Goal: Information Seeking & Learning: Find specific fact

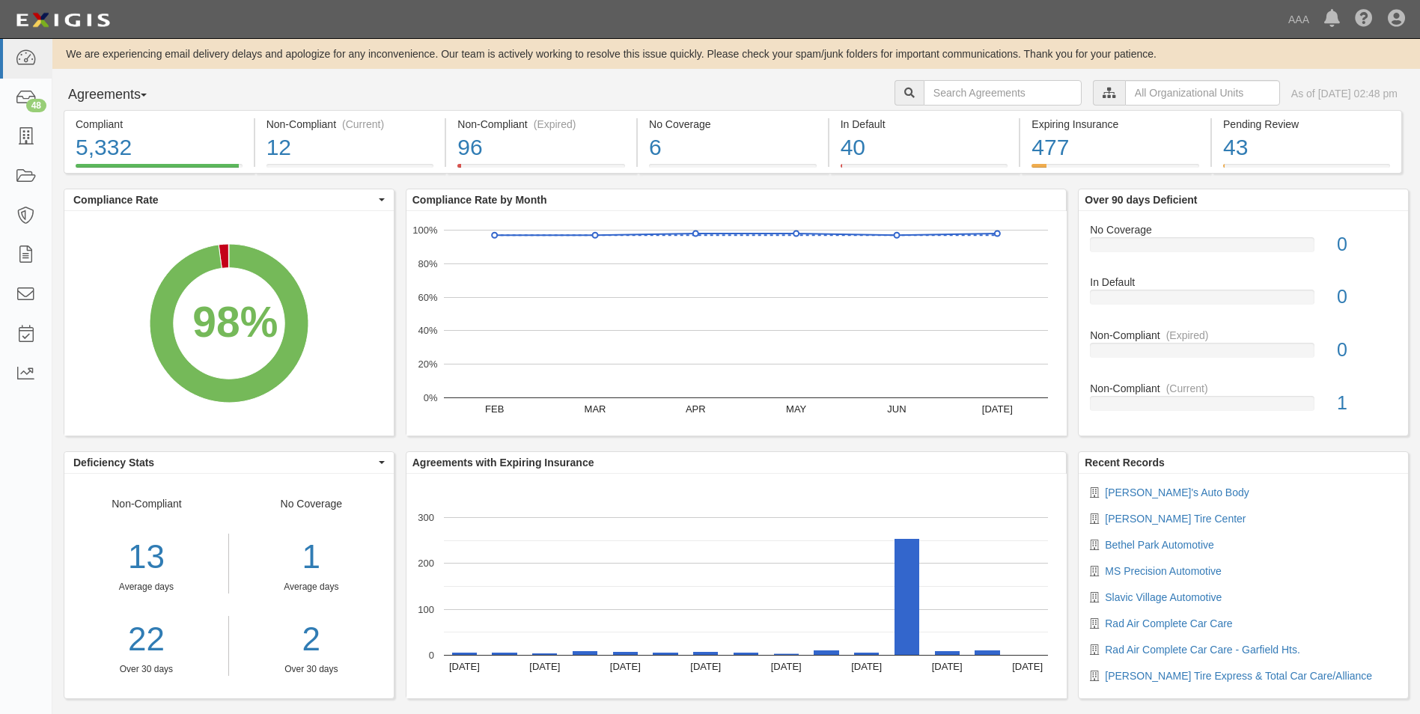
click at [153, 92] on button "Agreements" at bounding box center [120, 95] width 112 height 30
click at [100, 124] on link "Parties" at bounding box center [123, 125] width 118 height 19
click at [695, 90] on input "text" at bounding box center [1003, 92] width 158 height 25
type input "10380"
click at [149, 89] on button "Agreements" at bounding box center [120, 95] width 112 height 30
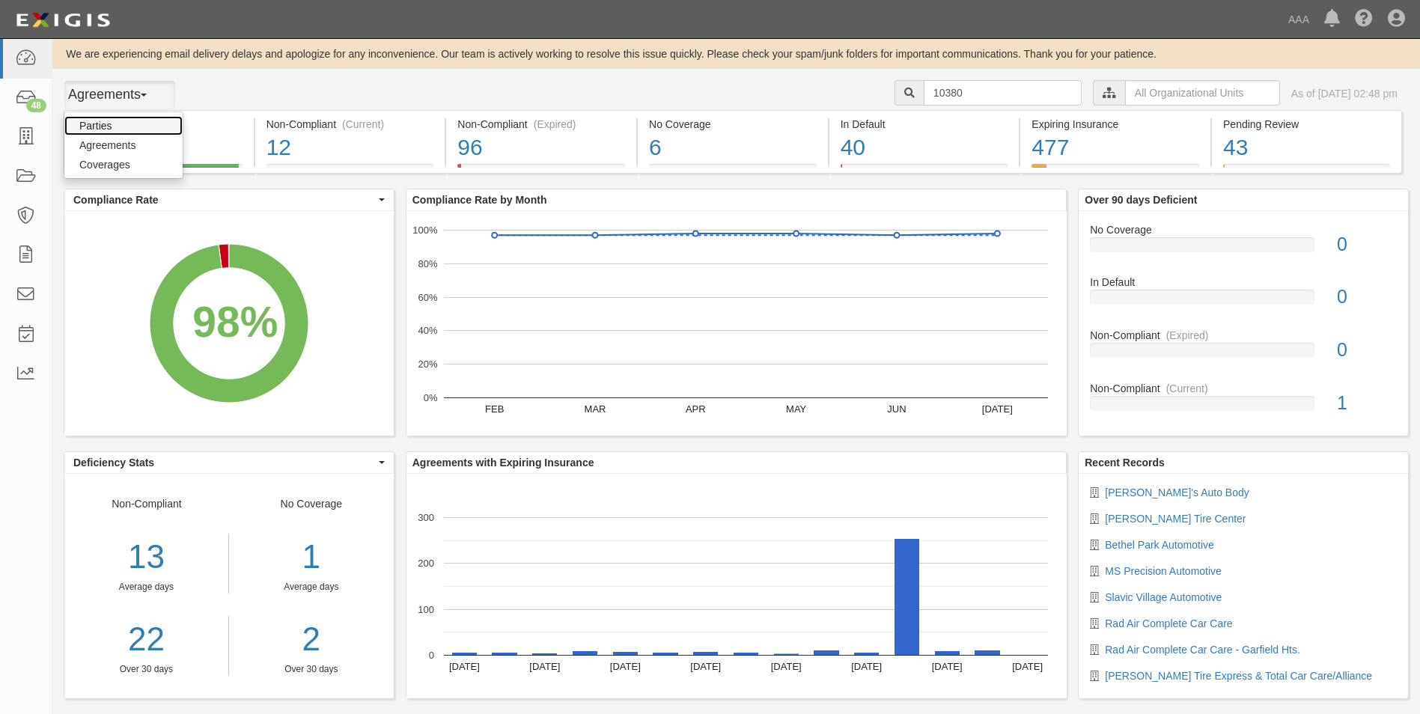
click at [90, 124] on link "Parties" at bounding box center [123, 125] width 118 height 19
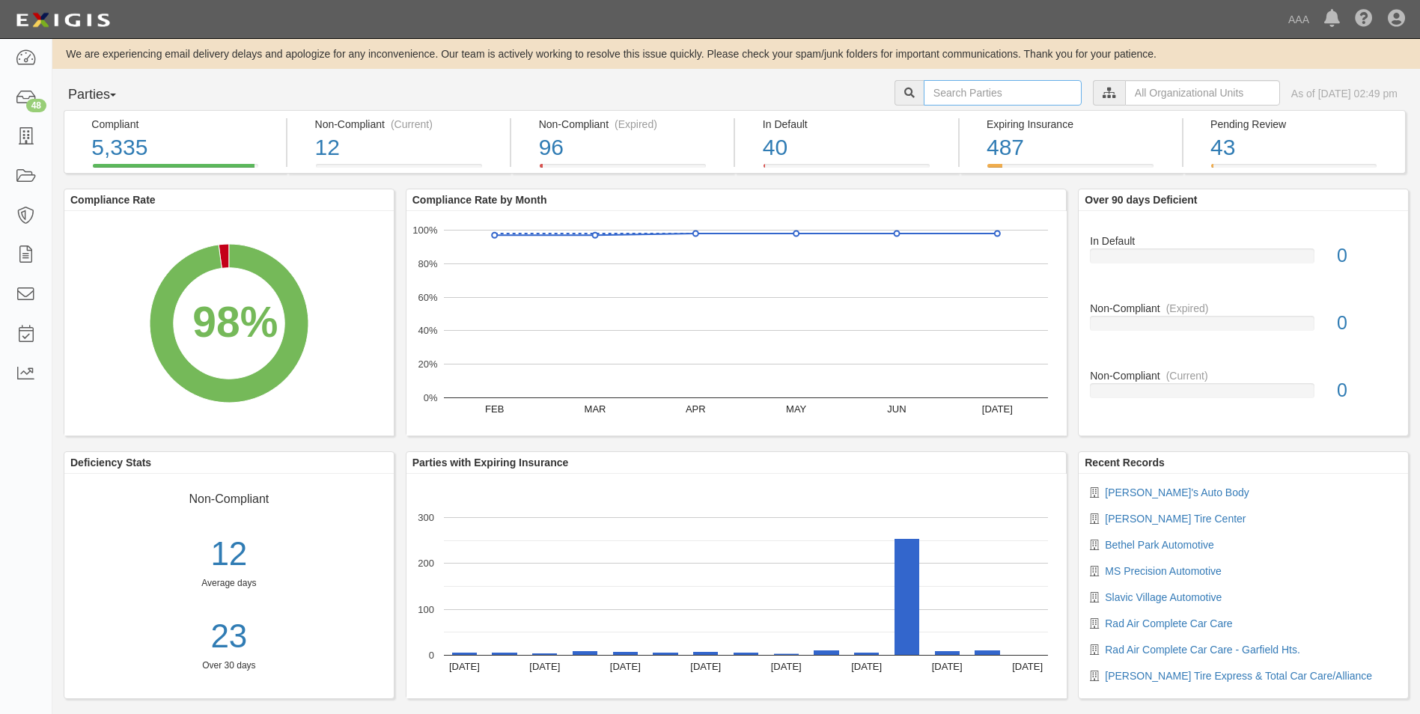
click at [959, 91] on input "text" at bounding box center [1003, 92] width 158 height 25
type input "10380"
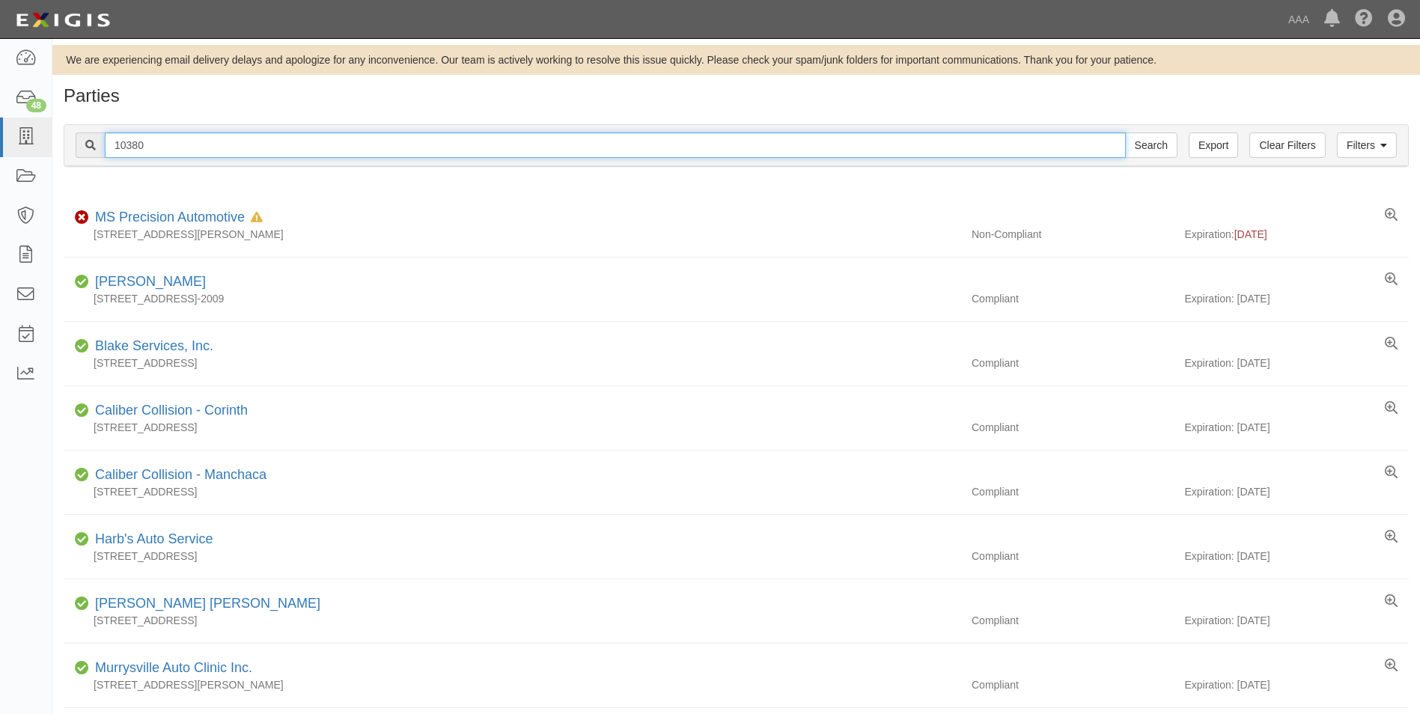
drag, startPoint x: 150, startPoint y: 141, endPoint x: 112, endPoint y: 138, distance: 38.3
click at [112, 138] on input "10380" at bounding box center [615, 144] width 1021 height 25
type input "20761"
click at [1125, 132] on input "Search" at bounding box center [1151, 144] width 52 height 25
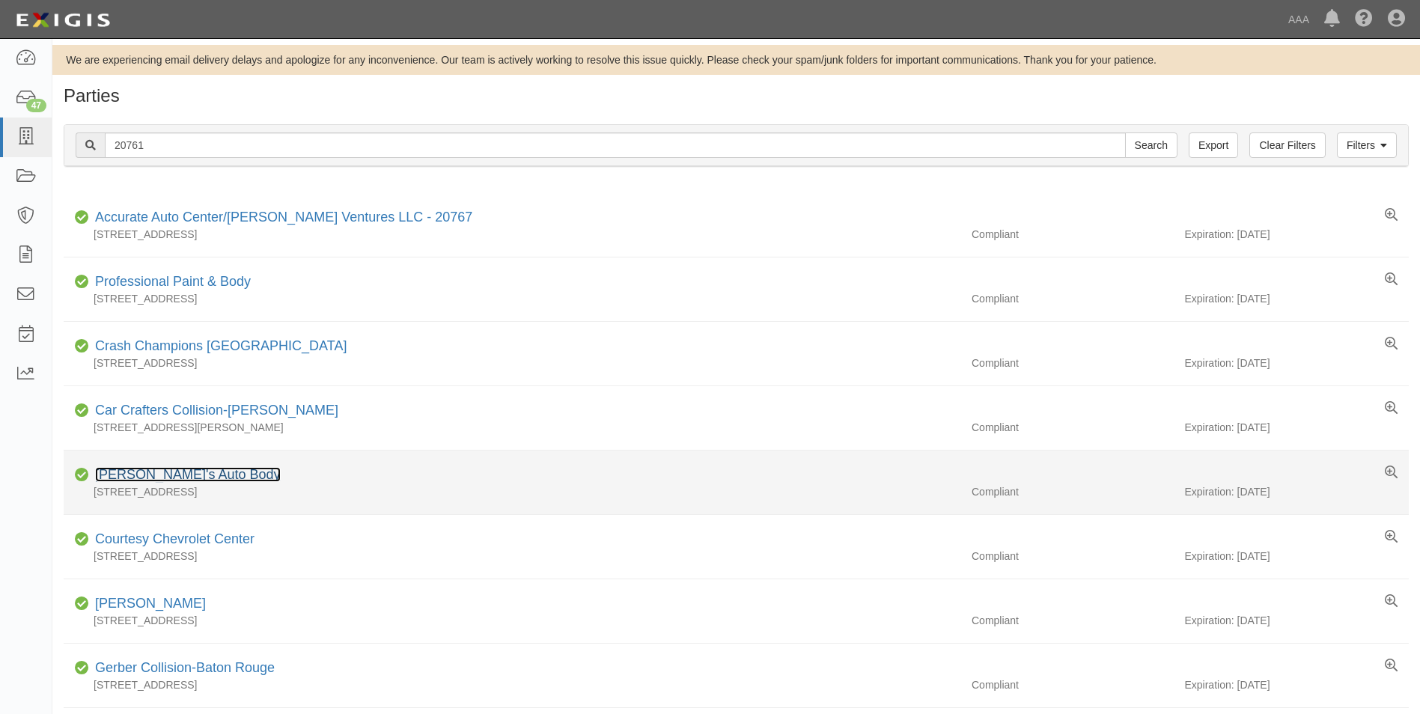
click at [140, 474] on link "Phillip's Auto Body" at bounding box center [188, 474] width 186 height 15
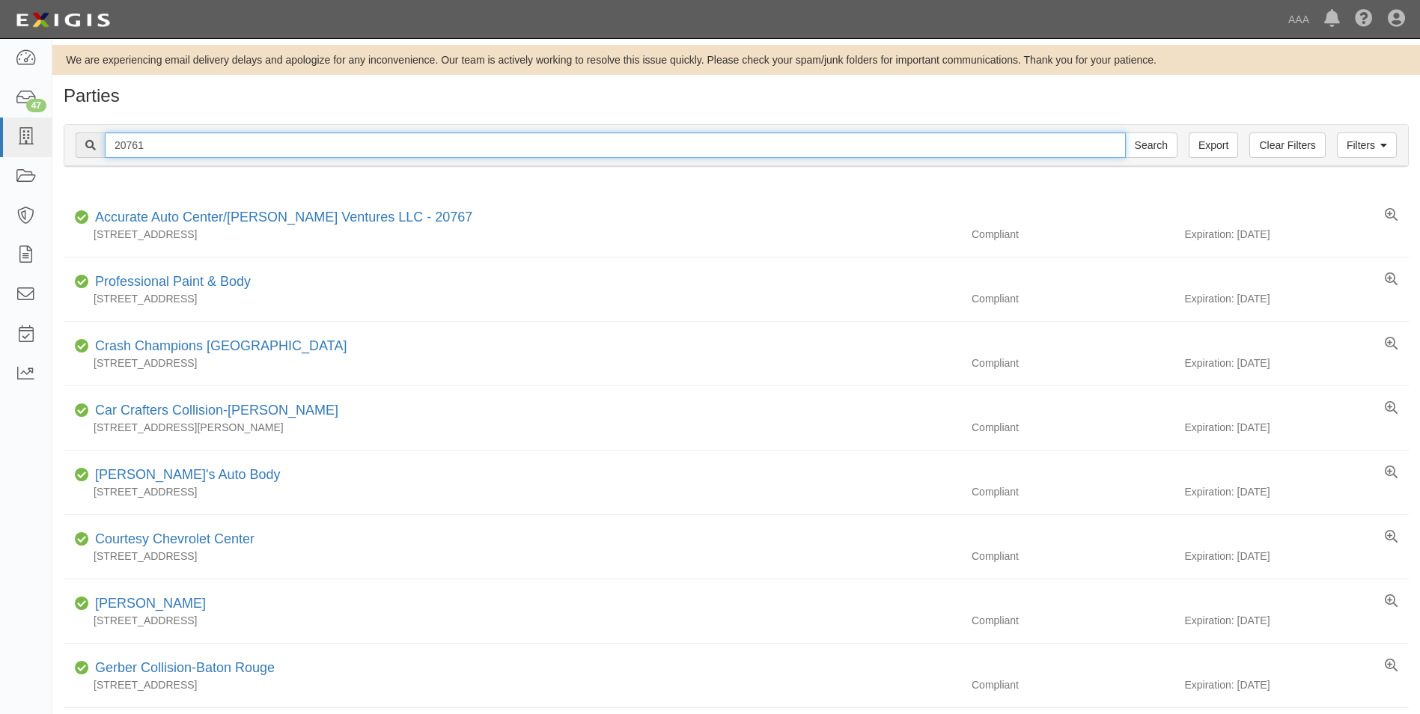
drag, startPoint x: 162, startPoint y: 147, endPoint x: 84, endPoint y: 144, distance: 77.9
click at [83, 144] on div "20761 Search" at bounding box center [627, 144] width 1102 height 25
type input "10158"
click at [1125, 132] on input "Search" at bounding box center [1151, 144] width 52 height 25
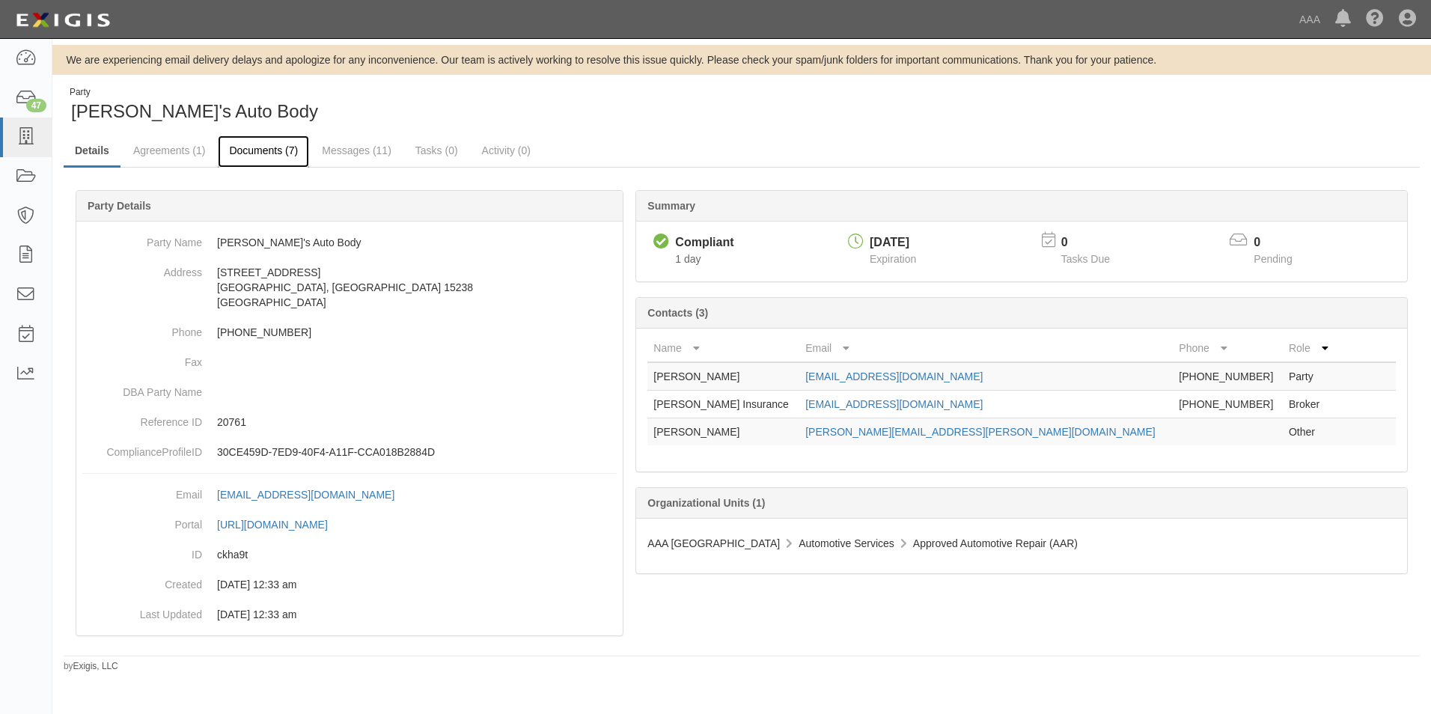
click at [261, 149] on link "Documents (7)" at bounding box center [263, 151] width 91 height 32
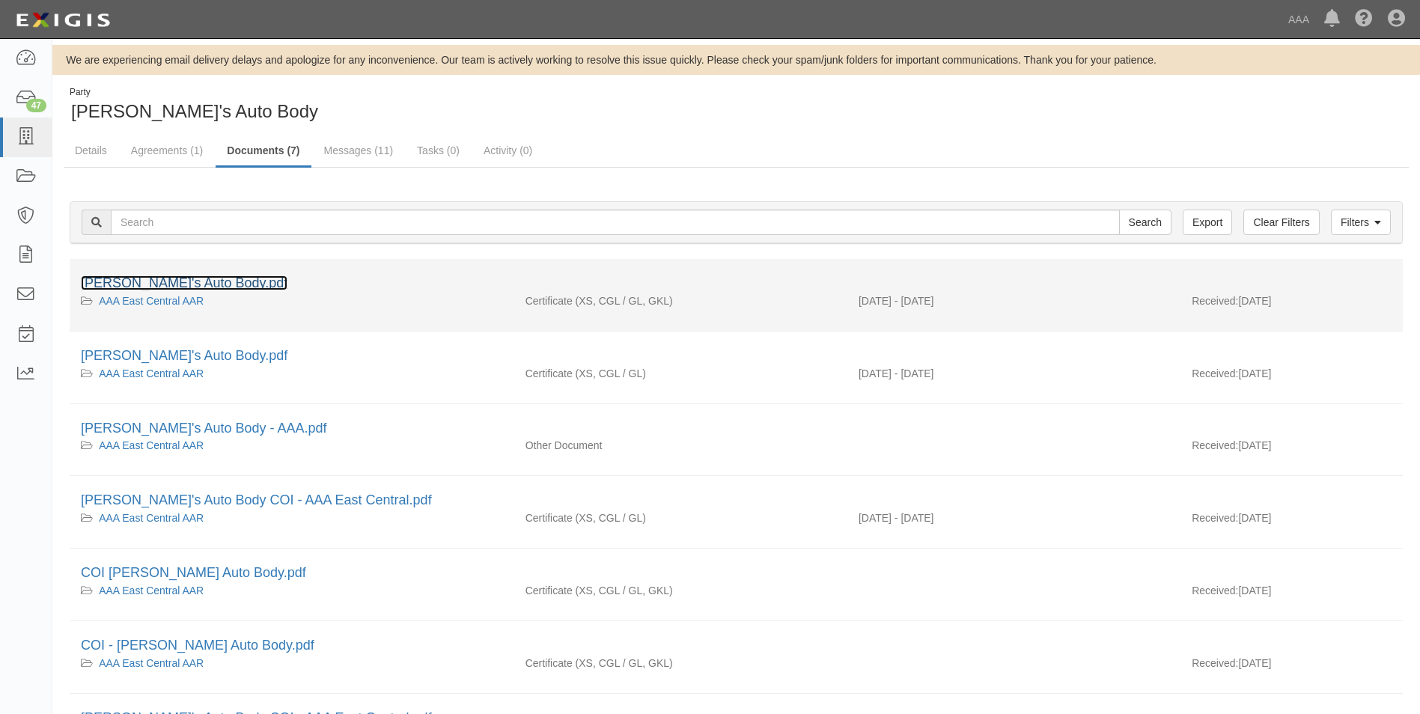
click at [137, 279] on link "Phillip's Auto Body.pdf" at bounding box center [184, 282] width 207 height 15
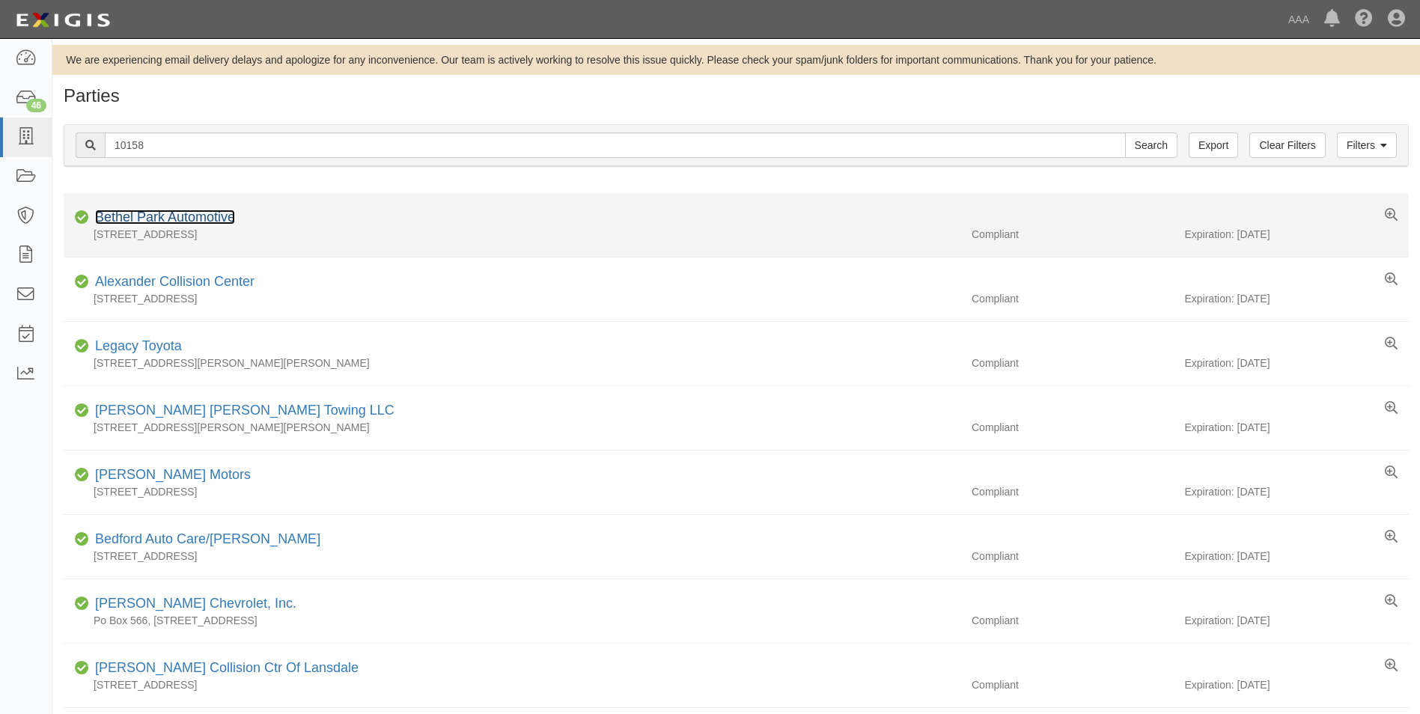
click at [153, 212] on link "Bethel Park Automotive" at bounding box center [165, 217] width 140 height 15
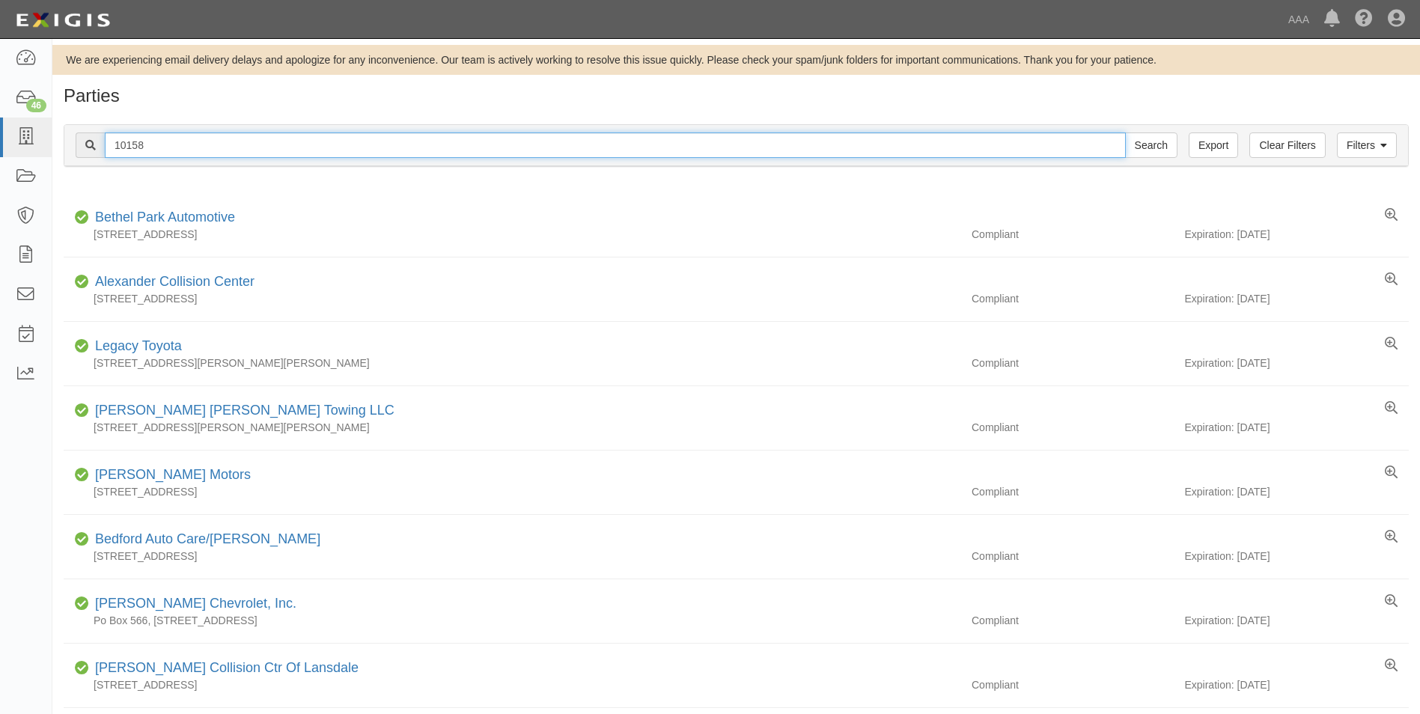
drag, startPoint x: 161, startPoint y: 145, endPoint x: 85, endPoint y: 138, distance: 75.9
click at [85, 138] on div "10158 Search" at bounding box center [627, 144] width 1102 height 25
type input "10290"
click at [1125, 132] on input "Search" at bounding box center [1151, 144] width 52 height 25
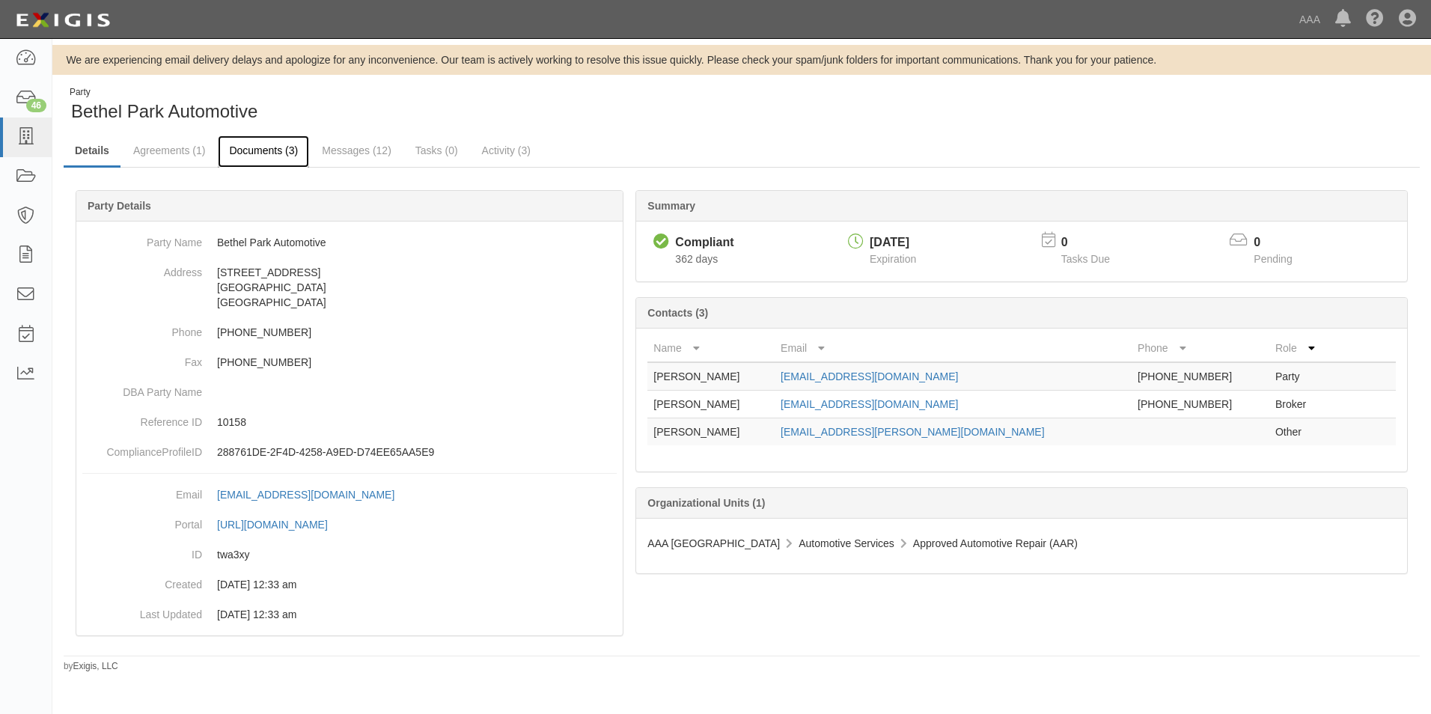
click at [258, 150] on link "Documents (3)" at bounding box center [263, 151] width 91 height 32
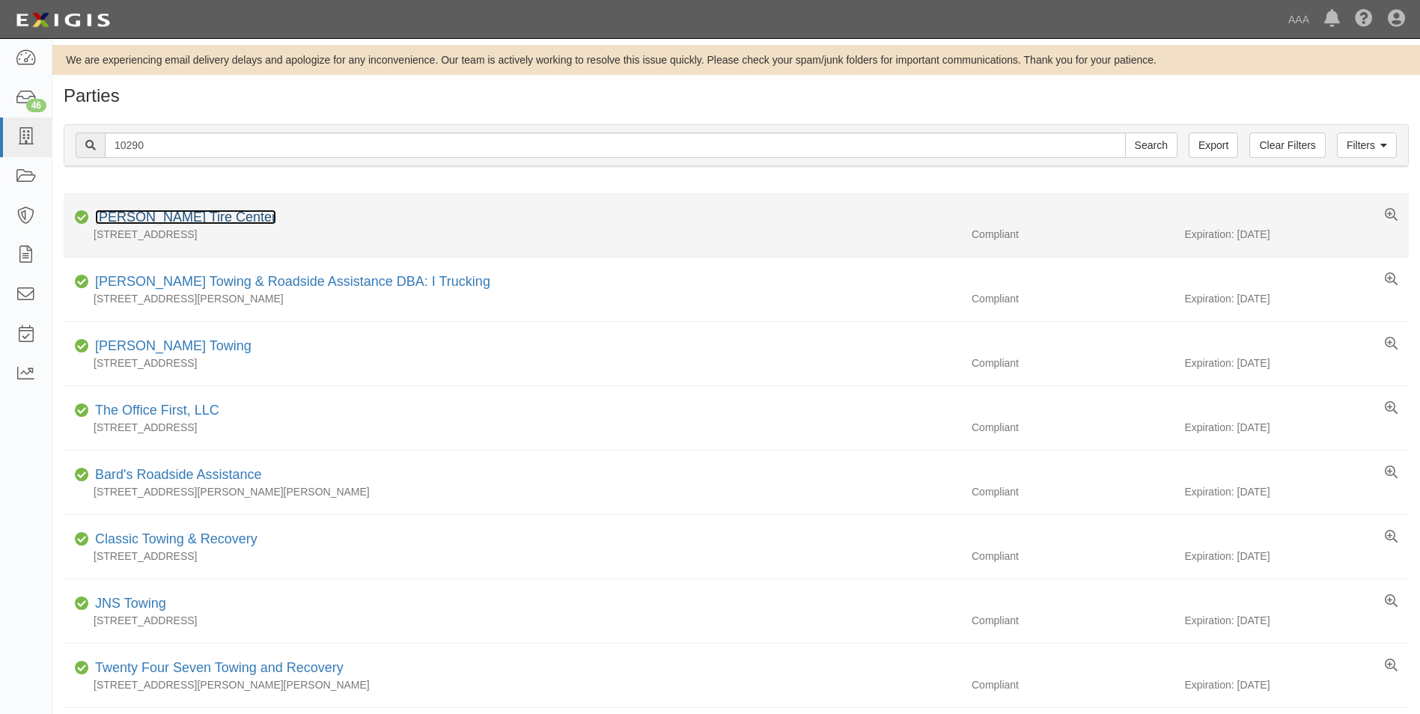
click at [158, 215] on link "[PERSON_NAME] Tire Center" at bounding box center [185, 217] width 181 height 15
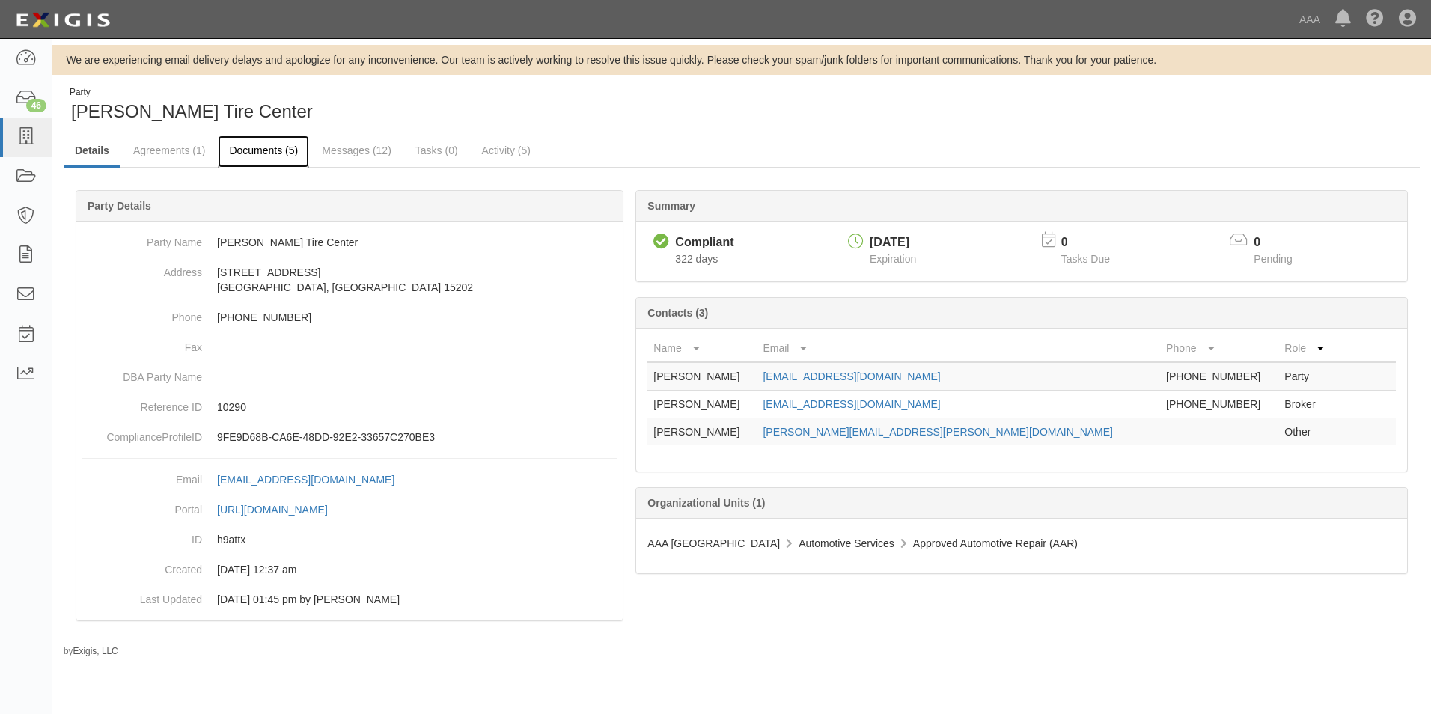
click at [263, 147] on link "Documents (5)" at bounding box center [263, 151] width 91 height 32
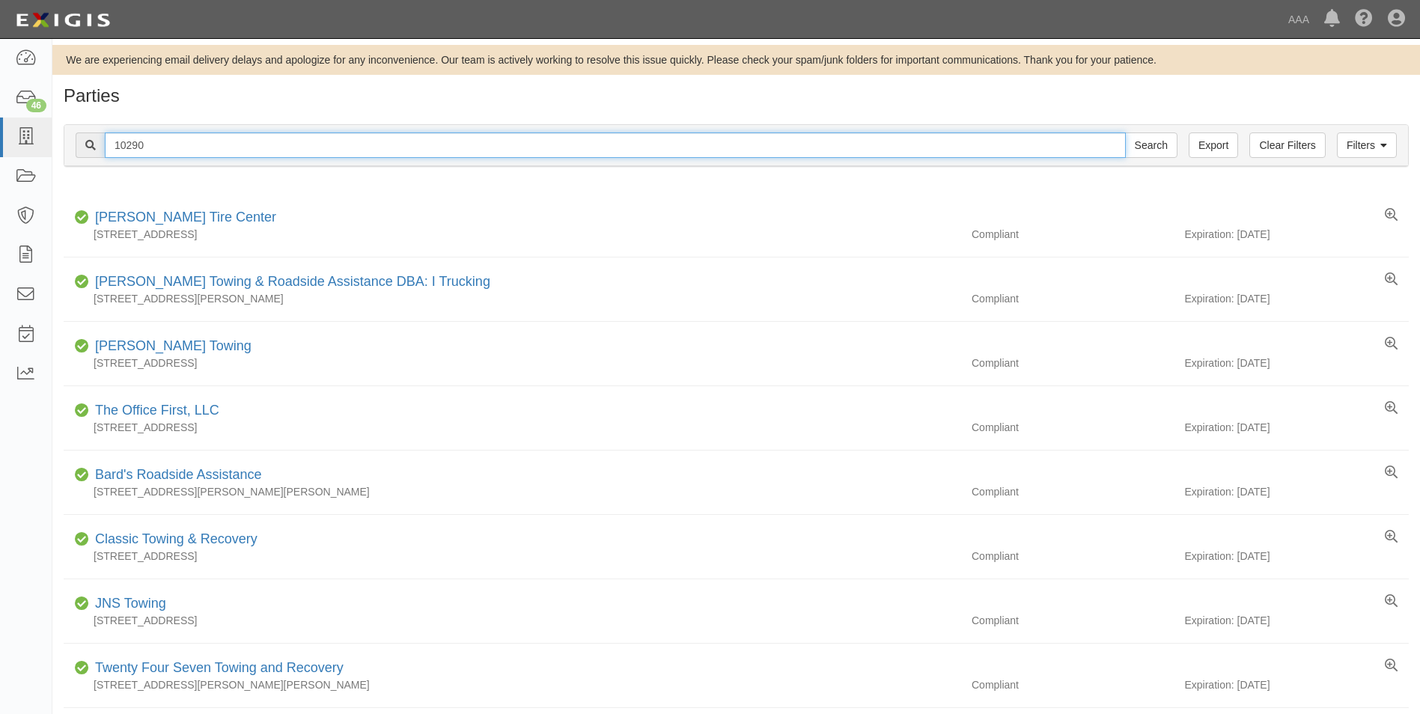
drag, startPoint x: 144, startPoint y: 144, endPoint x: 89, endPoint y: 140, distance: 55.6
click at [89, 140] on div "10290 Search" at bounding box center [627, 144] width 1102 height 25
type input "25127"
click at [1125, 132] on input "Search" at bounding box center [1151, 144] width 52 height 25
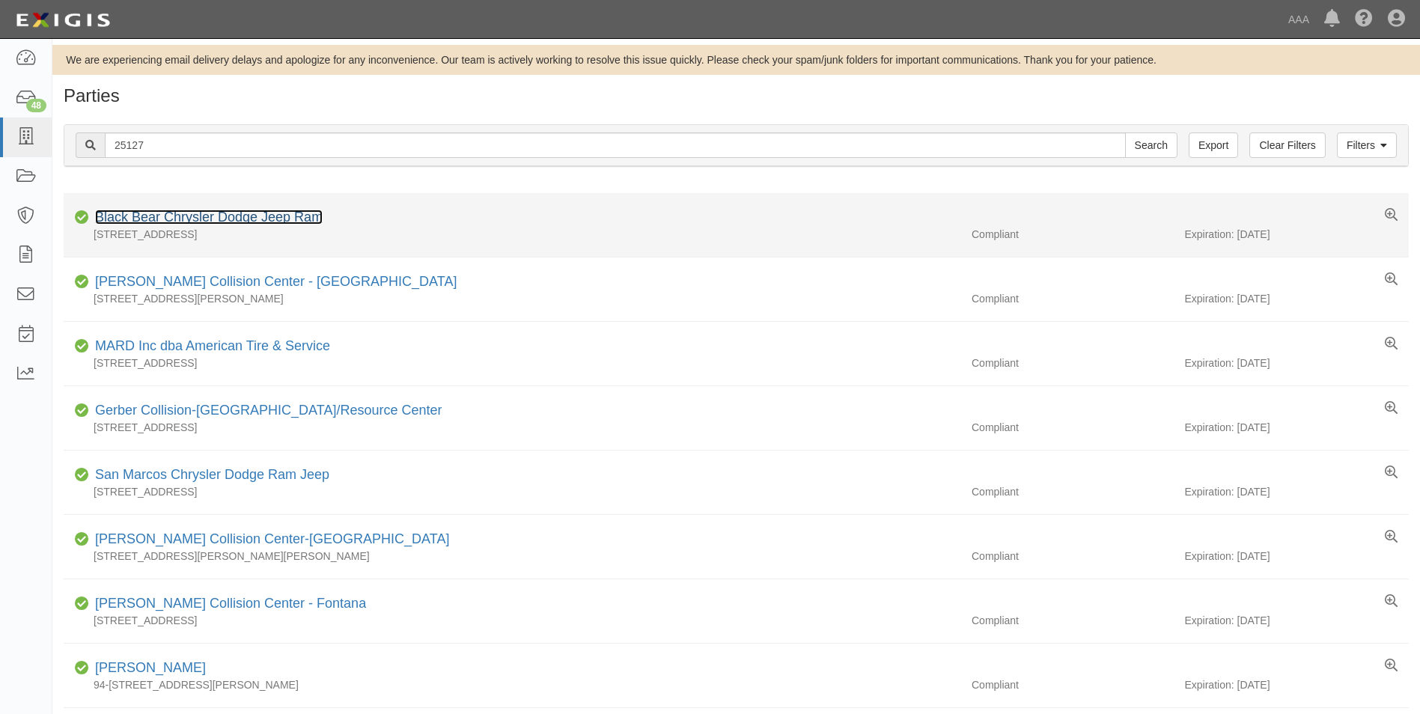
click at [147, 216] on link "Black Bear Chrysler Dodge Jeep Ram" at bounding box center [209, 217] width 228 height 15
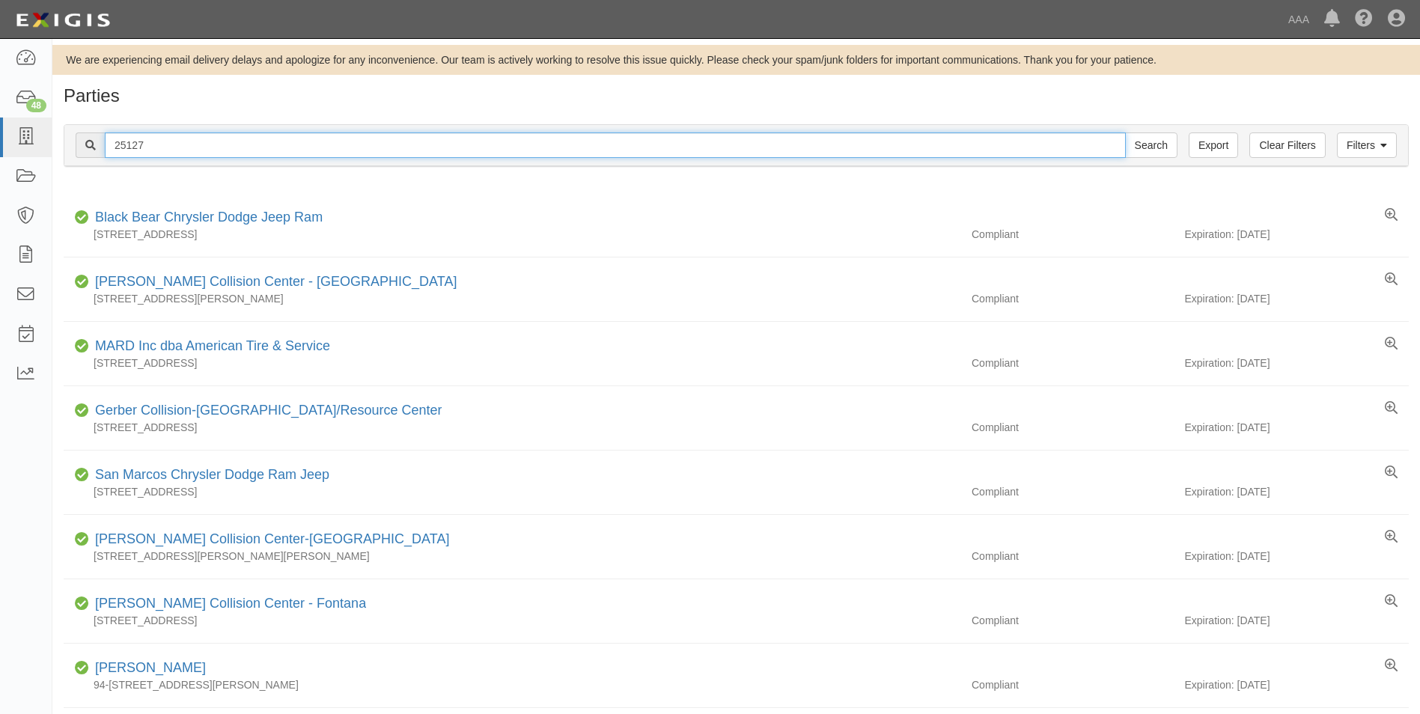
drag, startPoint x: 161, startPoint y: 147, endPoint x: 86, endPoint y: 146, distance: 74.8
click at [87, 145] on div "25127 Search" at bounding box center [627, 144] width 1102 height 25
type input "25146"
click at [1125, 132] on input "Search" at bounding box center [1151, 144] width 52 height 25
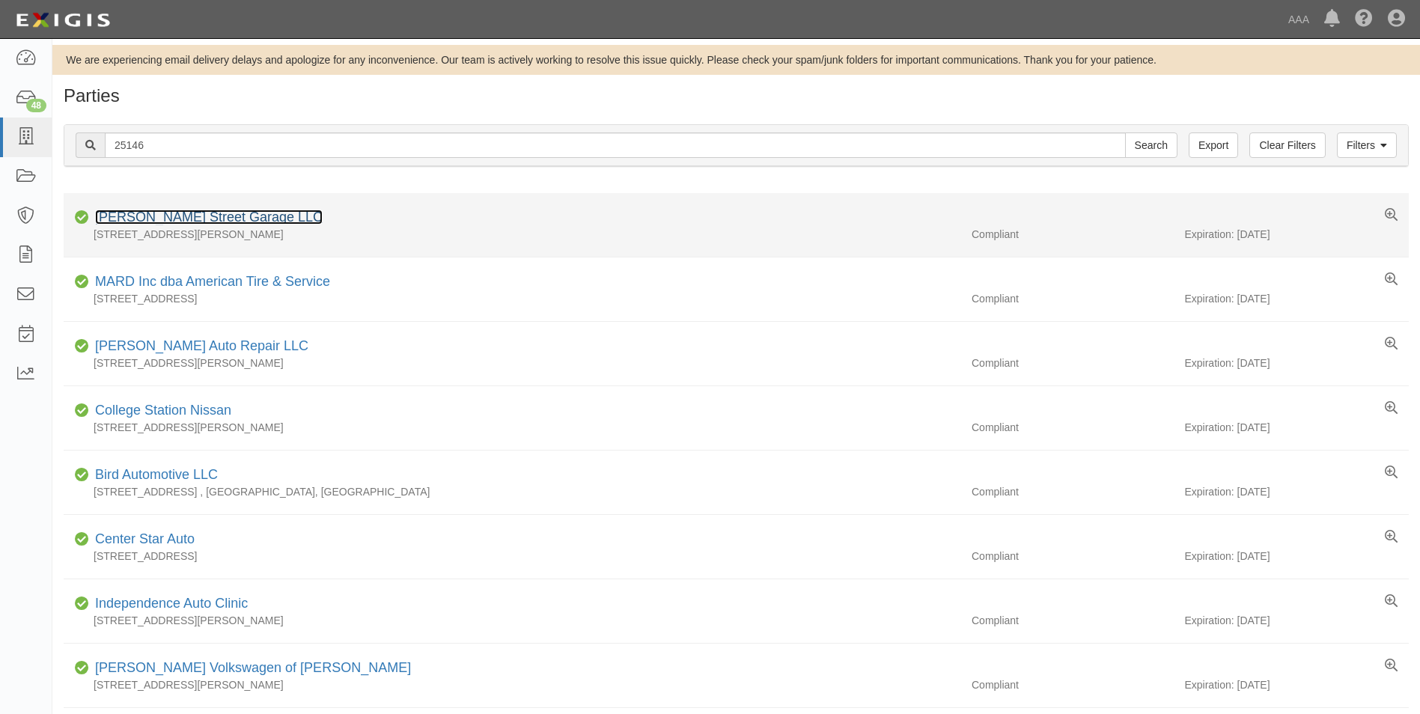
click at [128, 216] on link "Lee Street Garage LLC" at bounding box center [209, 217] width 228 height 15
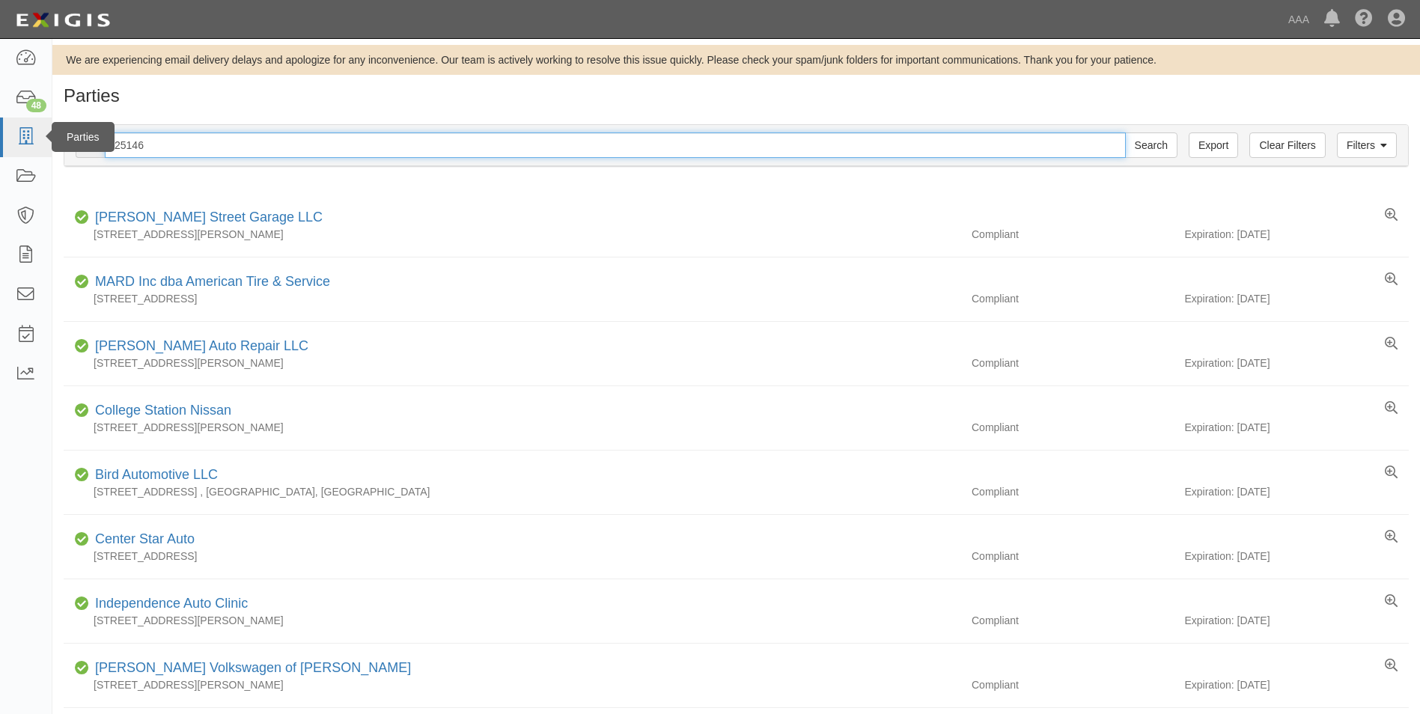
drag, startPoint x: 160, startPoint y: 148, endPoint x: 17, endPoint y: 140, distance: 143.2
type input "25071"
click at [1125, 132] on input "Search" at bounding box center [1151, 144] width 52 height 25
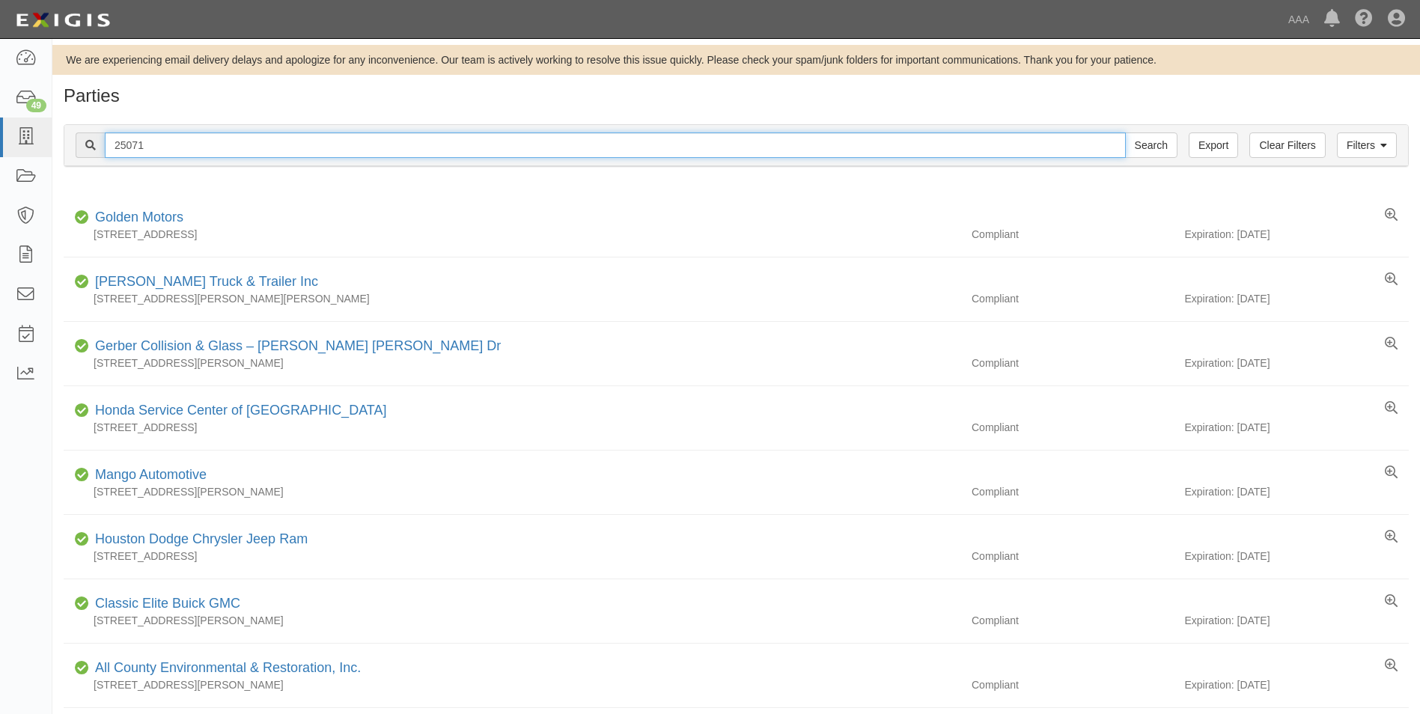
drag, startPoint x: 167, startPoint y: 138, endPoint x: 58, endPoint y: 144, distance: 109.4
click at [58, 144] on div "Filters Clear Filters Export 25071 Search Filters Compliance Status Compliant N…" at bounding box center [735, 147] width 1367 height 69
type input "rad air"
click at [1125, 132] on input "Search" at bounding box center [1151, 144] width 52 height 25
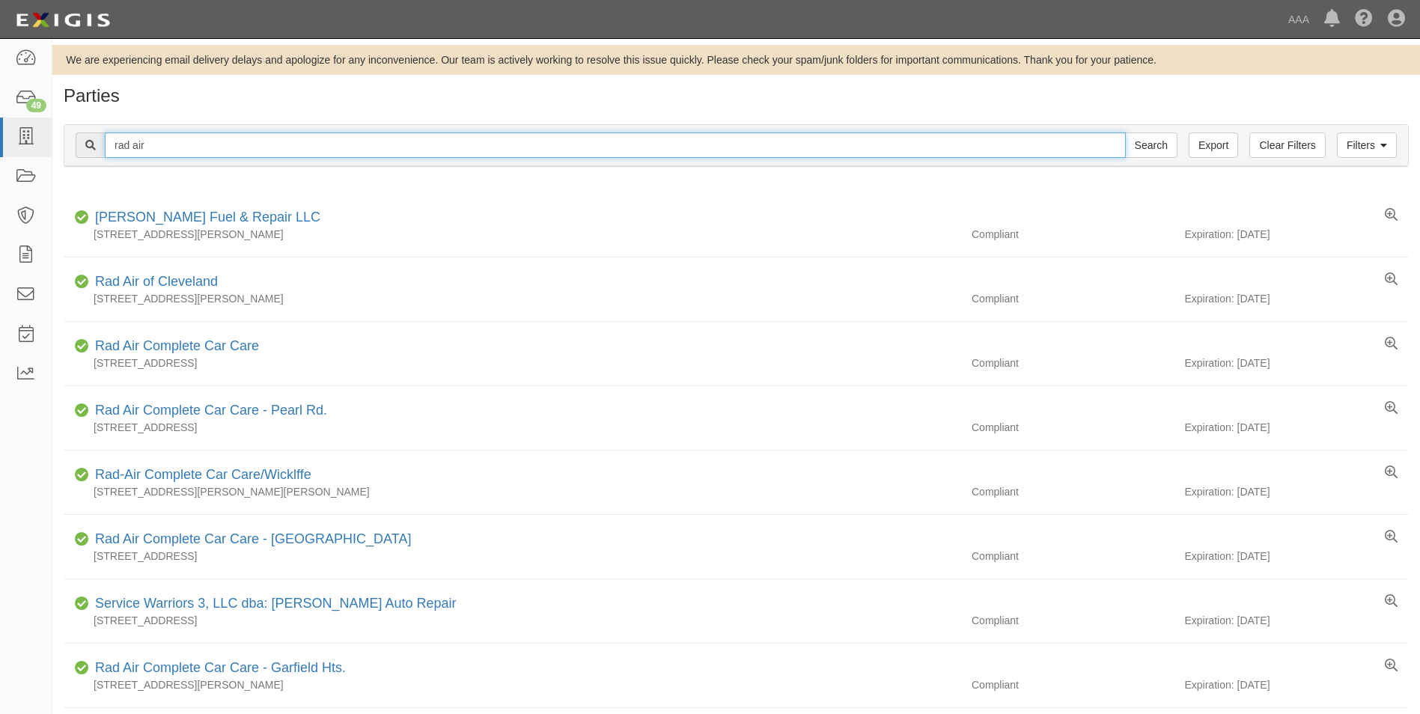
drag, startPoint x: 153, startPoint y: 144, endPoint x: 112, endPoint y: 144, distance: 41.2
click at [112, 144] on input "rad air" at bounding box center [615, 144] width 1021 height 25
type input "10412"
click at [1125, 132] on input "Search" at bounding box center [1151, 144] width 52 height 25
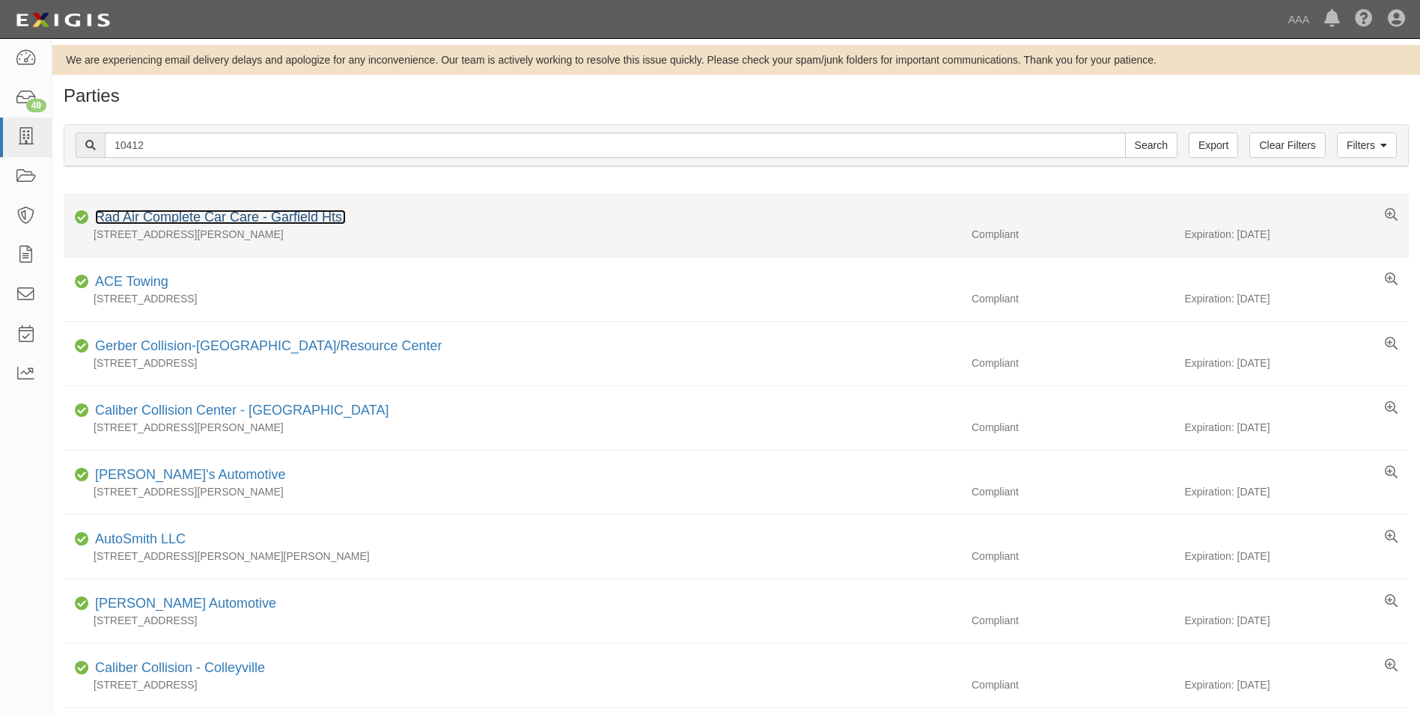
click at [150, 217] on link "Rad Air Complete Car Care - Garfield Hts." at bounding box center [220, 217] width 251 height 15
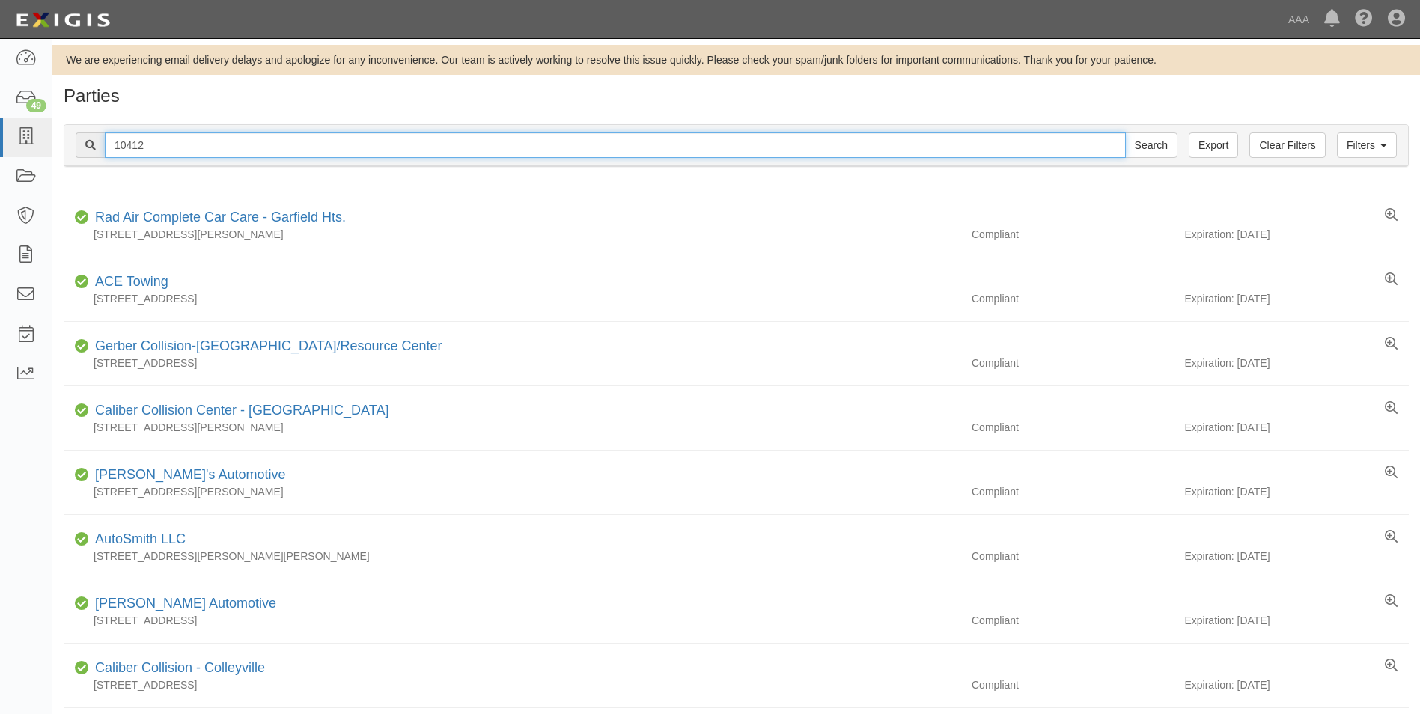
drag, startPoint x: 144, startPoint y: 147, endPoint x: 104, endPoint y: 143, distance: 40.7
click at [104, 143] on div "10412 Search" at bounding box center [627, 144] width 1102 height 25
type input "23150"
click at [1125, 132] on input "Search" at bounding box center [1151, 144] width 52 height 25
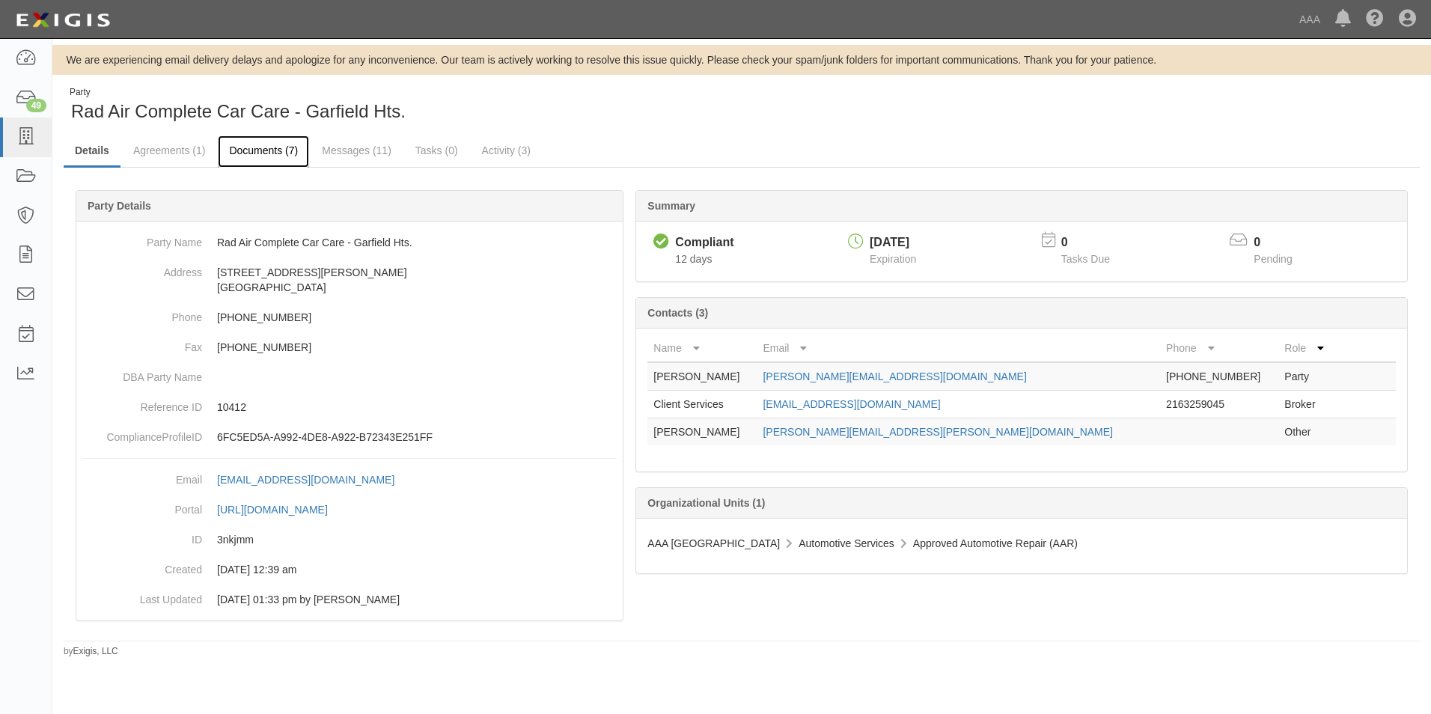
click at [260, 144] on link "Documents (7)" at bounding box center [263, 151] width 91 height 32
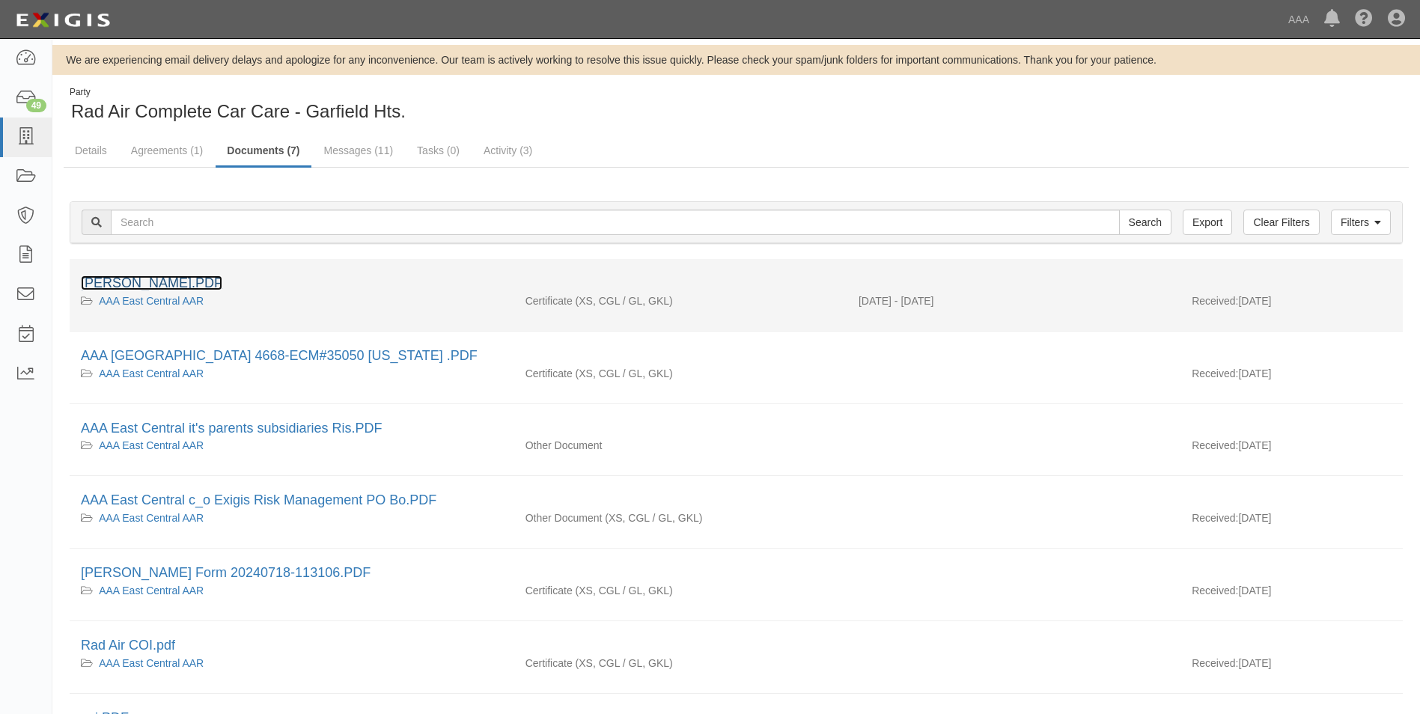
click at [120, 284] on link "turney rd.PDF" at bounding box center [151, 282] width 141 height 15
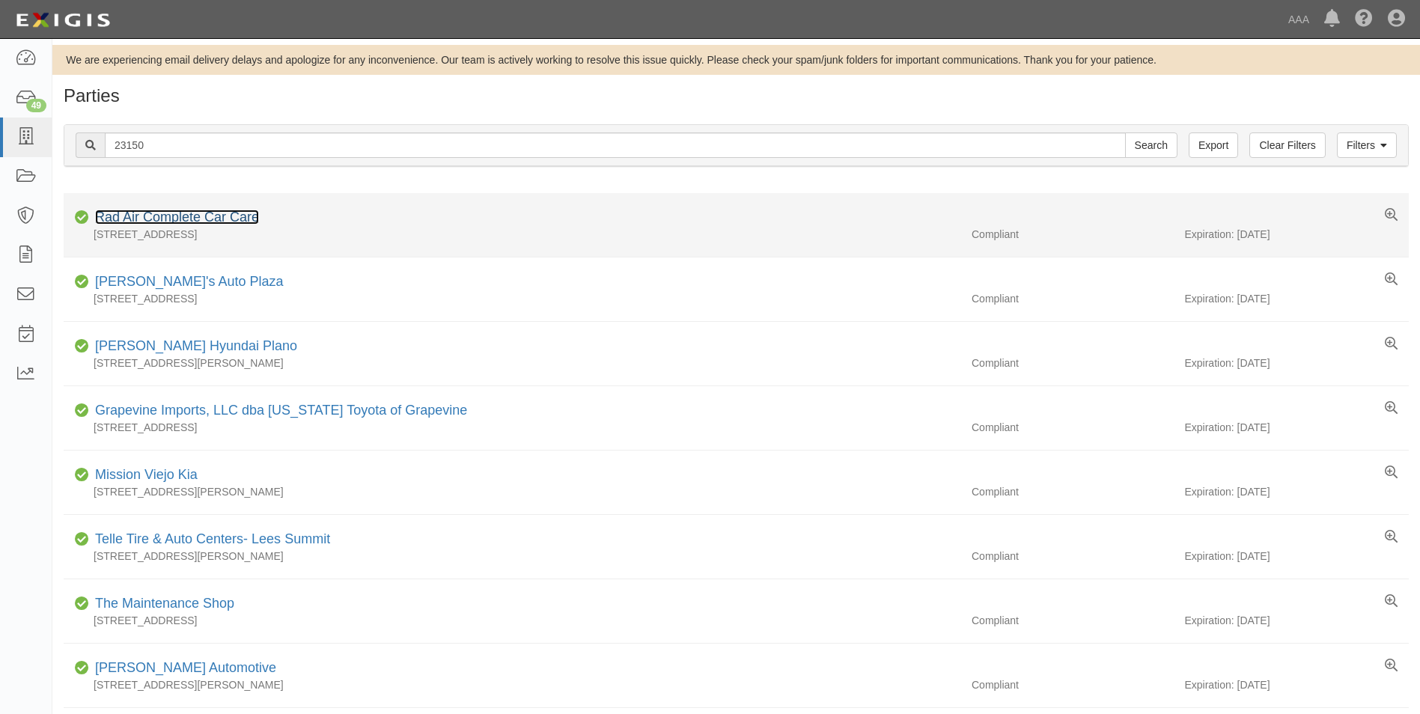
click at [139, 217] on link "Rad Air Complete Car Care" at bounding box center [177, 217] width 164 height 15
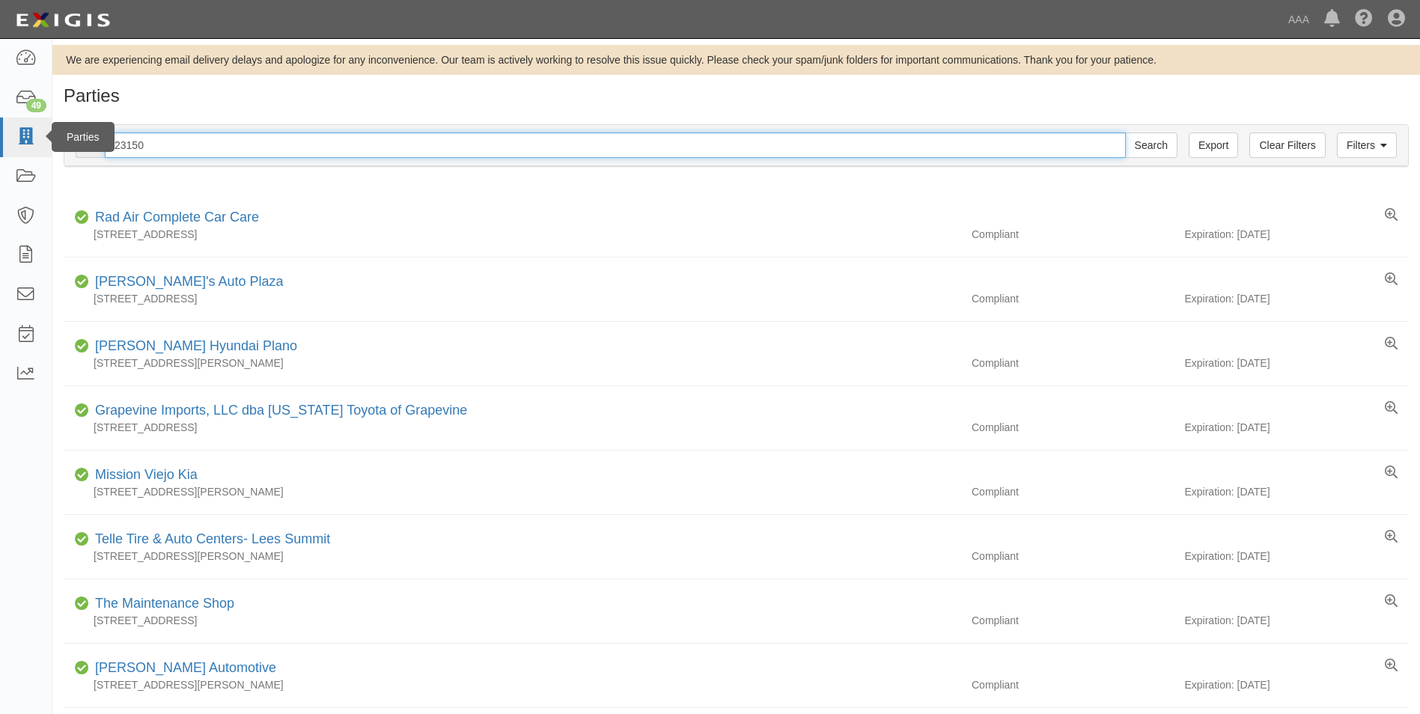
drag, startPoint x: 158, startPoint y: 144, endPoint x: 35, endPoint y: 138, distance: 122.9
type input "10447"
click at [1125, 132] on input "Search" at bounding box center [1151, 144] width 52 height 25
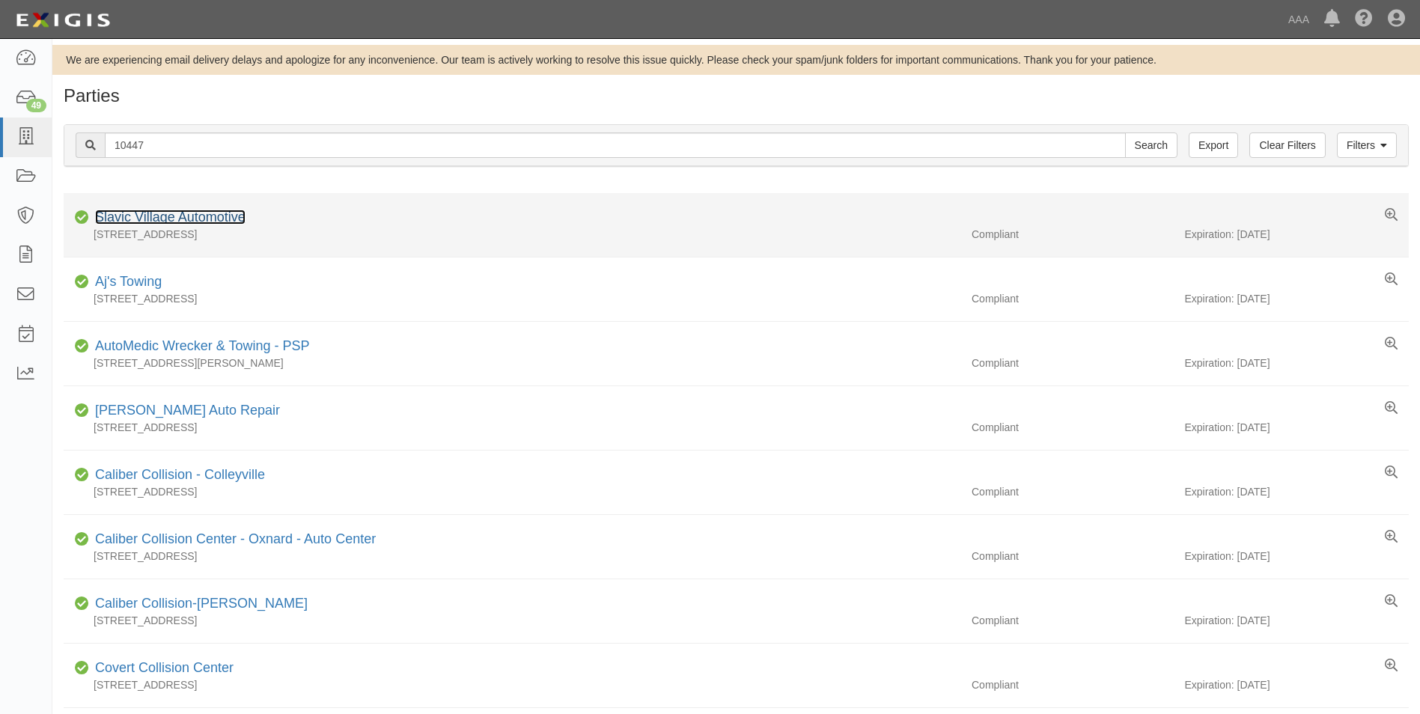
click at [162, 216] on link "Slavic Village Automotive" at bounding box center [170, 217] width 150 height 15
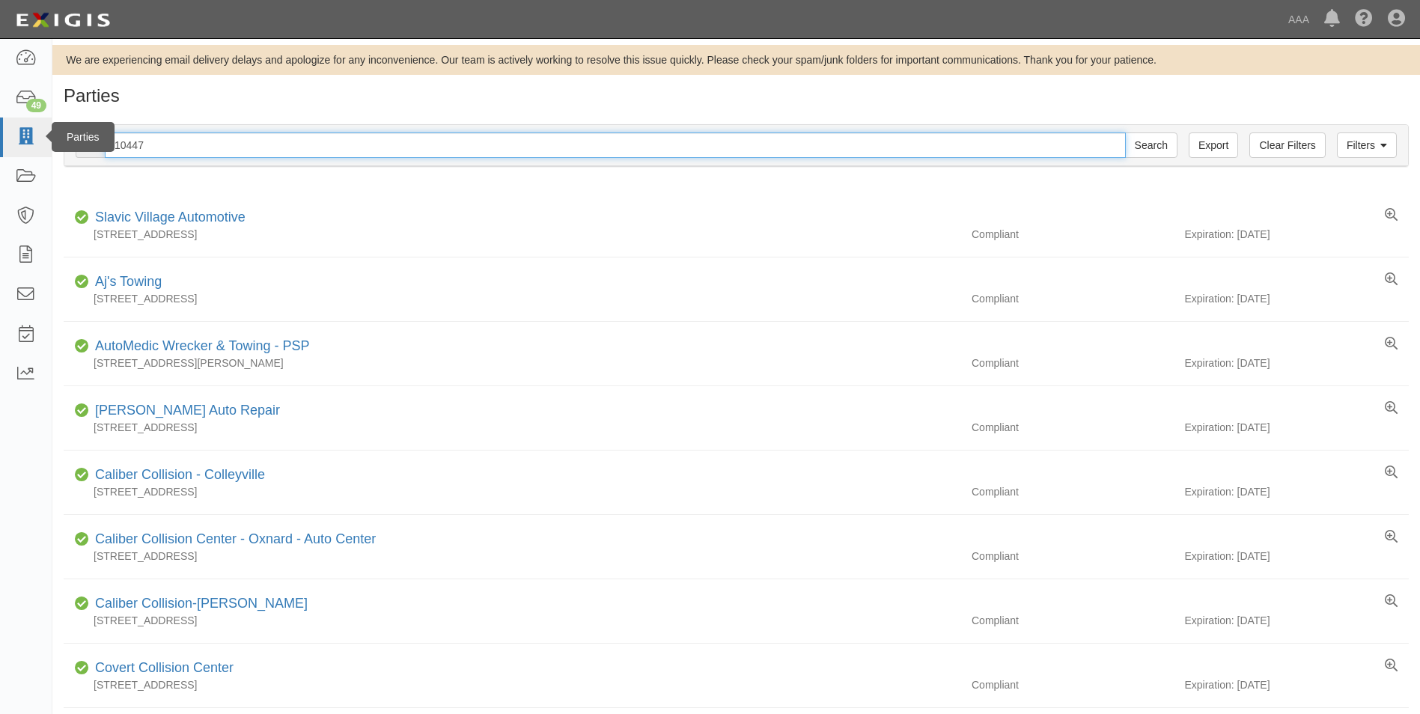
drag, startPoint x: 153, startPoint y: 145, endPoint x: 25, endPoint y: 131, distance: 128.0
type input "10219"
click at [1125, 132] on input "Search" at bounding box center [1151, 144] width 52 height 25
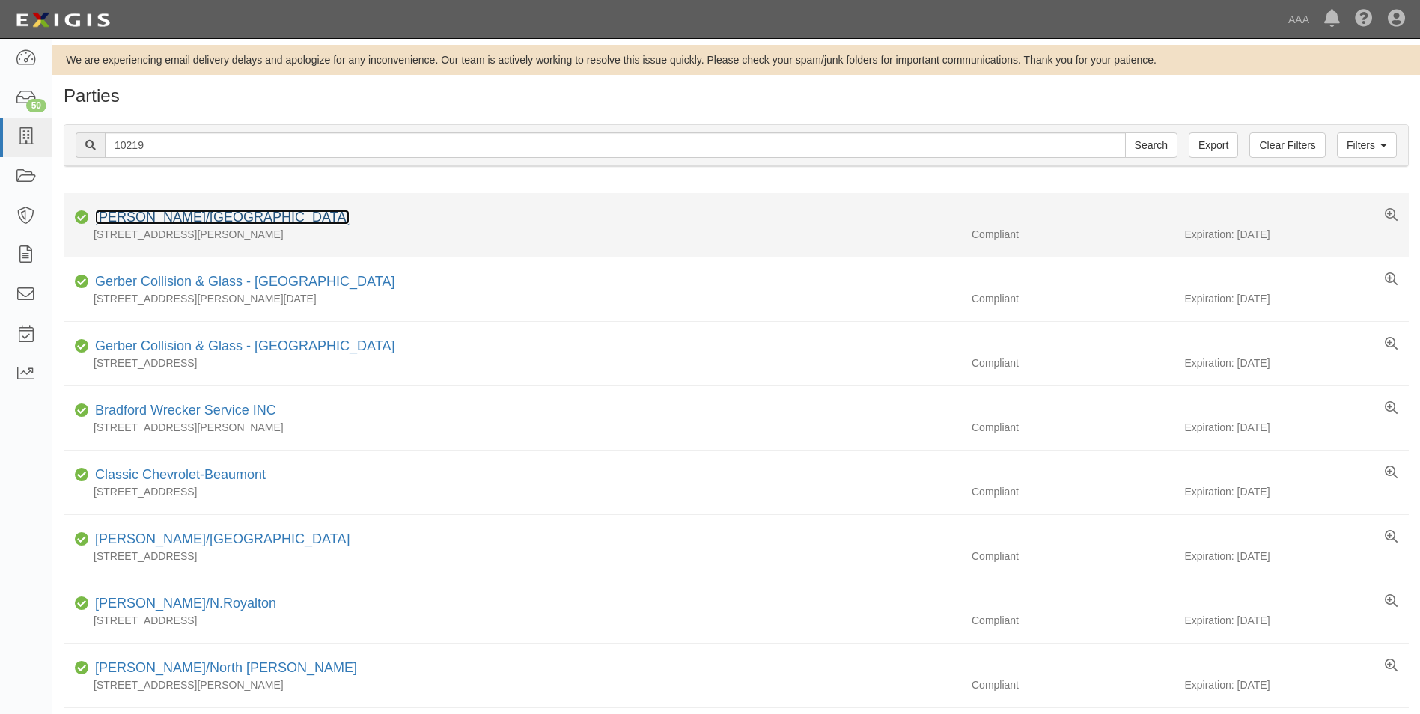
click at [122, 216] on link "[PERSON_NAME]/[GEOGRAPHIC_DATA]" at bounding box center [222, 217] width 254 height 15
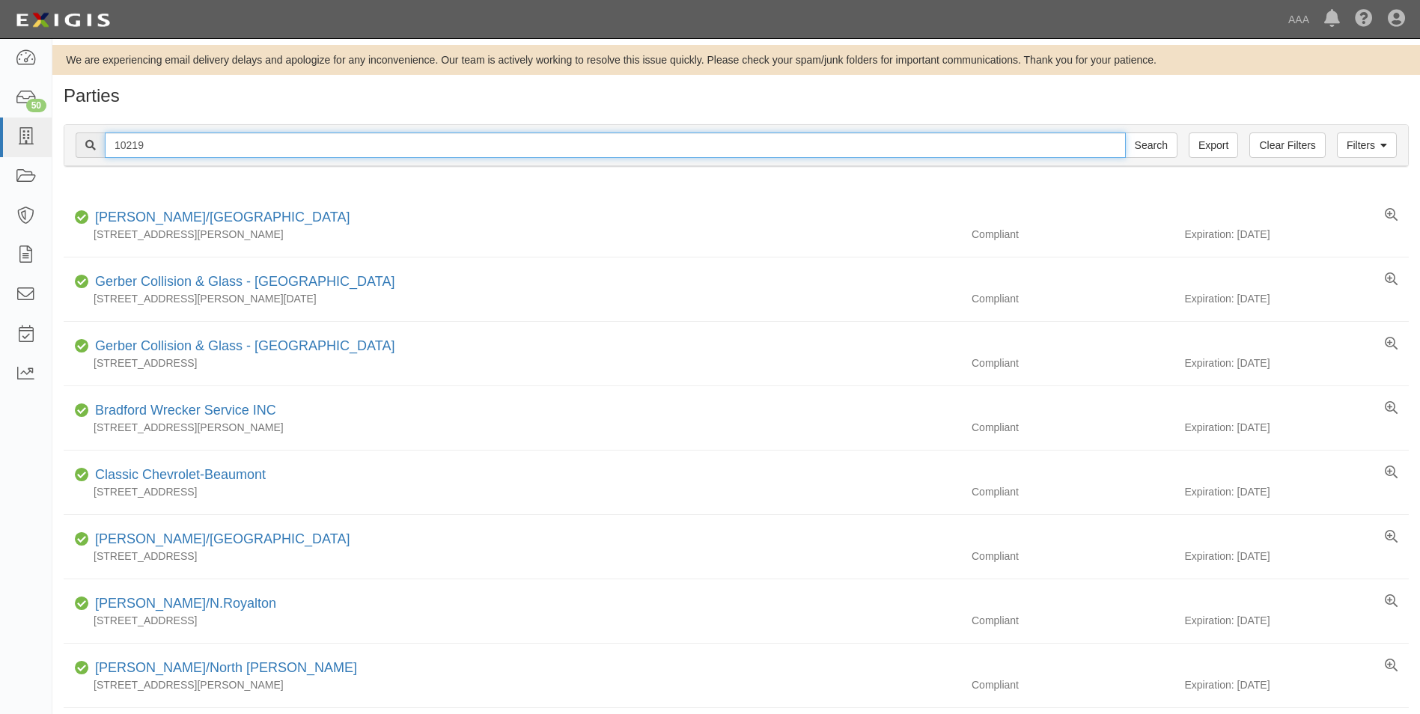
drag, startPoint x: 150, startPoint y: 144, endPoint x: 64, endPoint y: 135, distance: 86.5
click at [64, 135] on div "Filters Clear Filters Export 10219 Search Filters Compliance Status Compliant N…" at bounding box center [736, 145] width 1345 height 43
type input "20774"
click at [1125, 132] on input "Search" at bounding box center [1151, 144] width 52 height 25
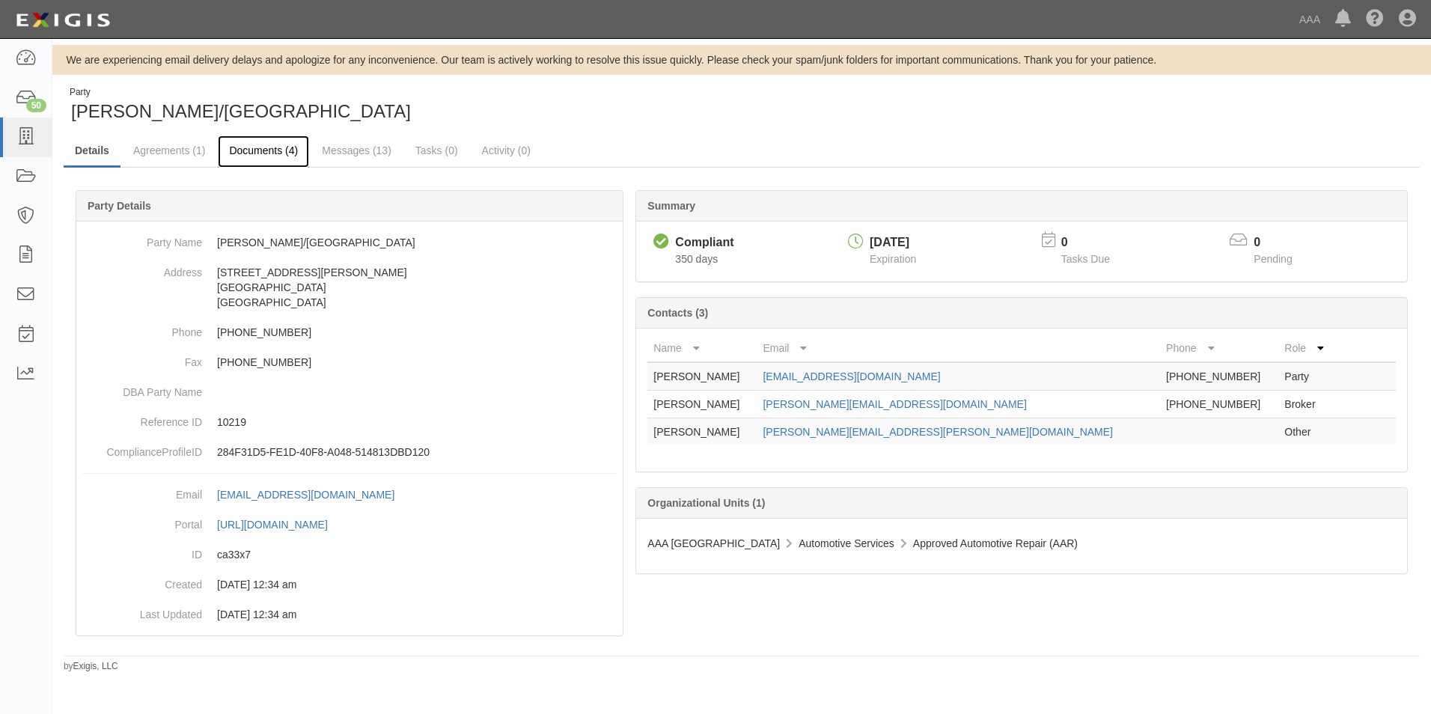
click at [235, 148] on link "Documents (4)" at bounding box center [263, 151] width 91 height 32
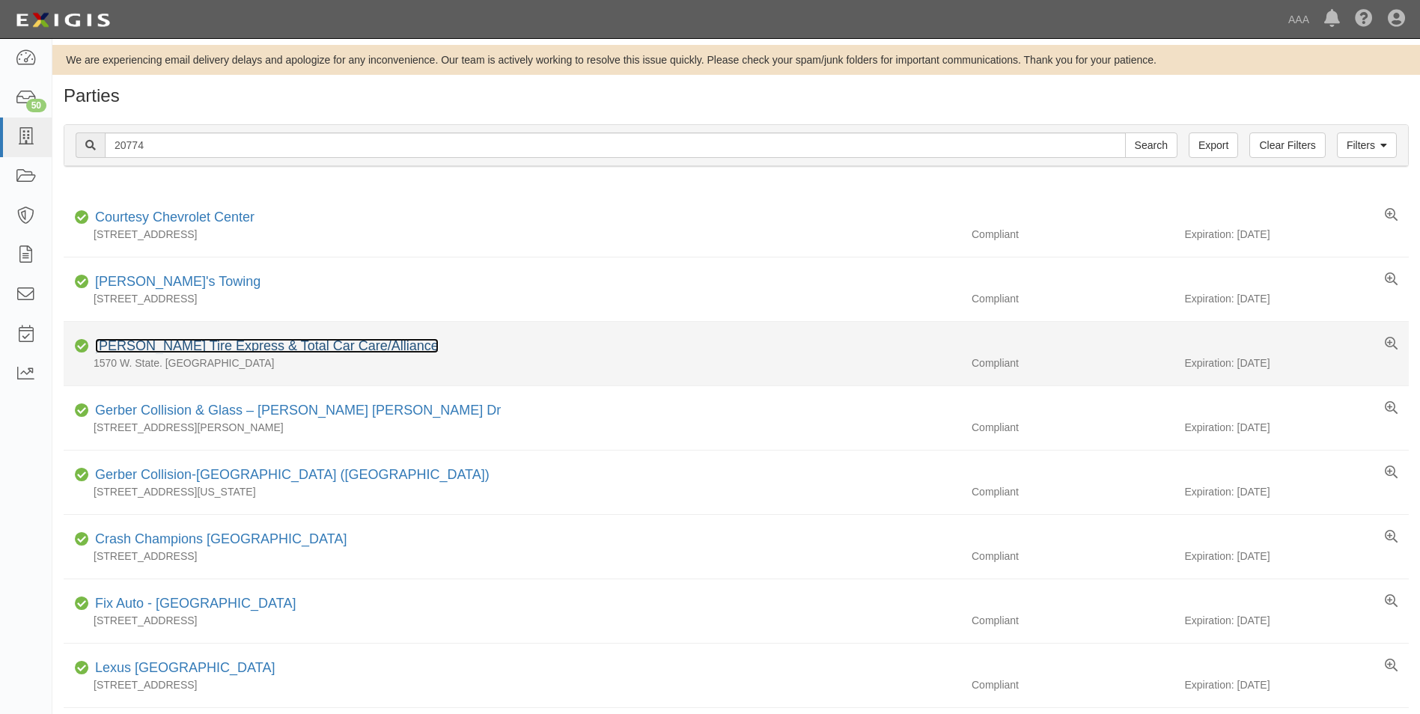
click at [113, 345] on link "[PERSON_NAME] Tire Express & Total Car Care/Alliance" at bounding box center [267, 345] width 344 height 15
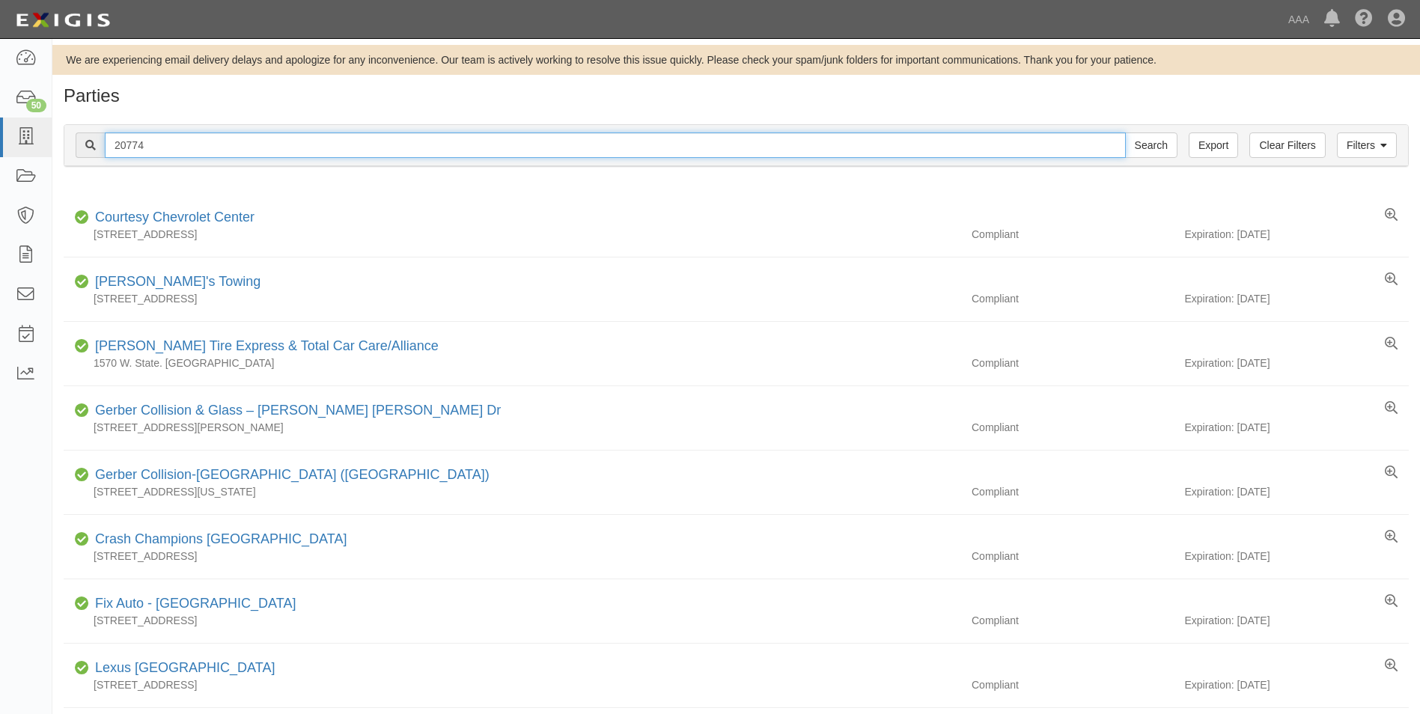
drag, startPoint x: 150, startPoint y: 142, endPoint x: 100, endPoint y: 141, distance: 50.9
click at [100, 141] on div "20774 Search" at bounding box center [627, 144] width 1102 height 25
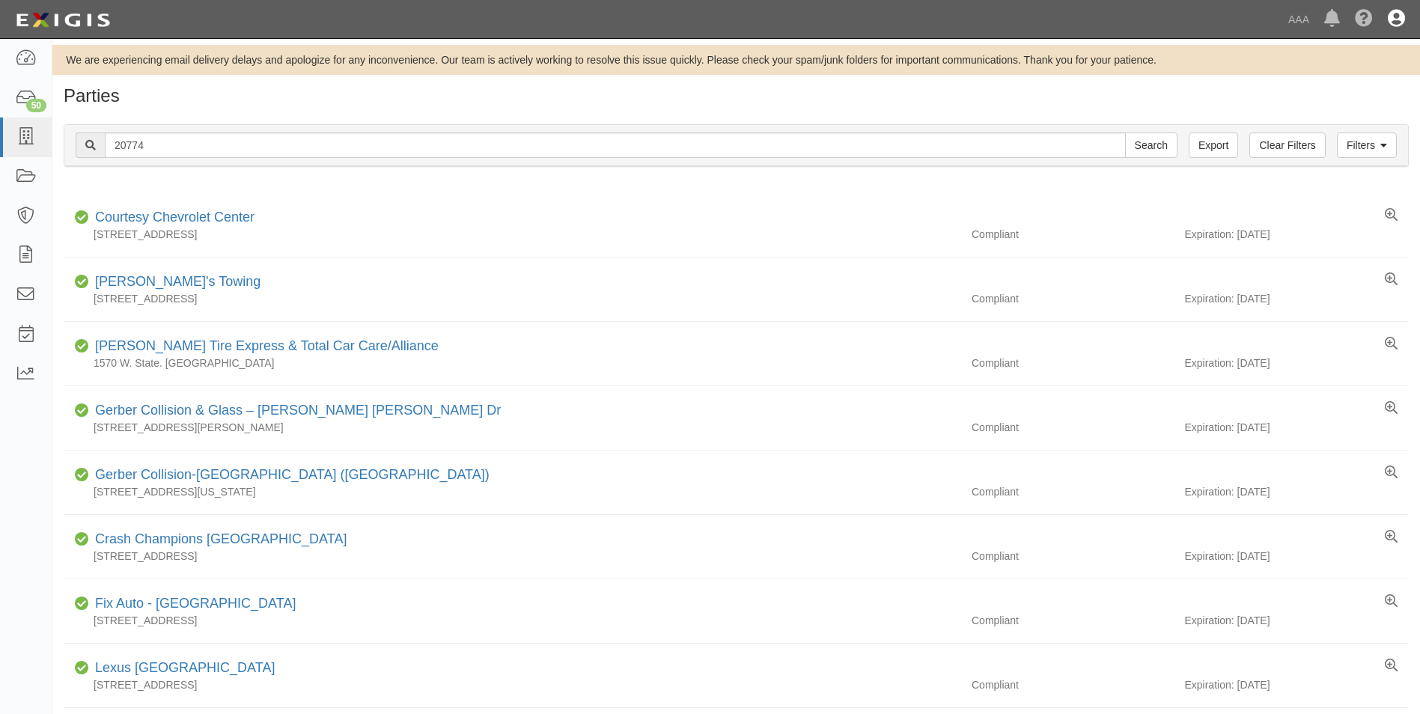
click at [1400, 11] on icon at bounding box center [1396, 19] width 17 height 18
click at [1308, 94] on link "Sign Out" at bounding box center [1352, 88] width 118 height 30
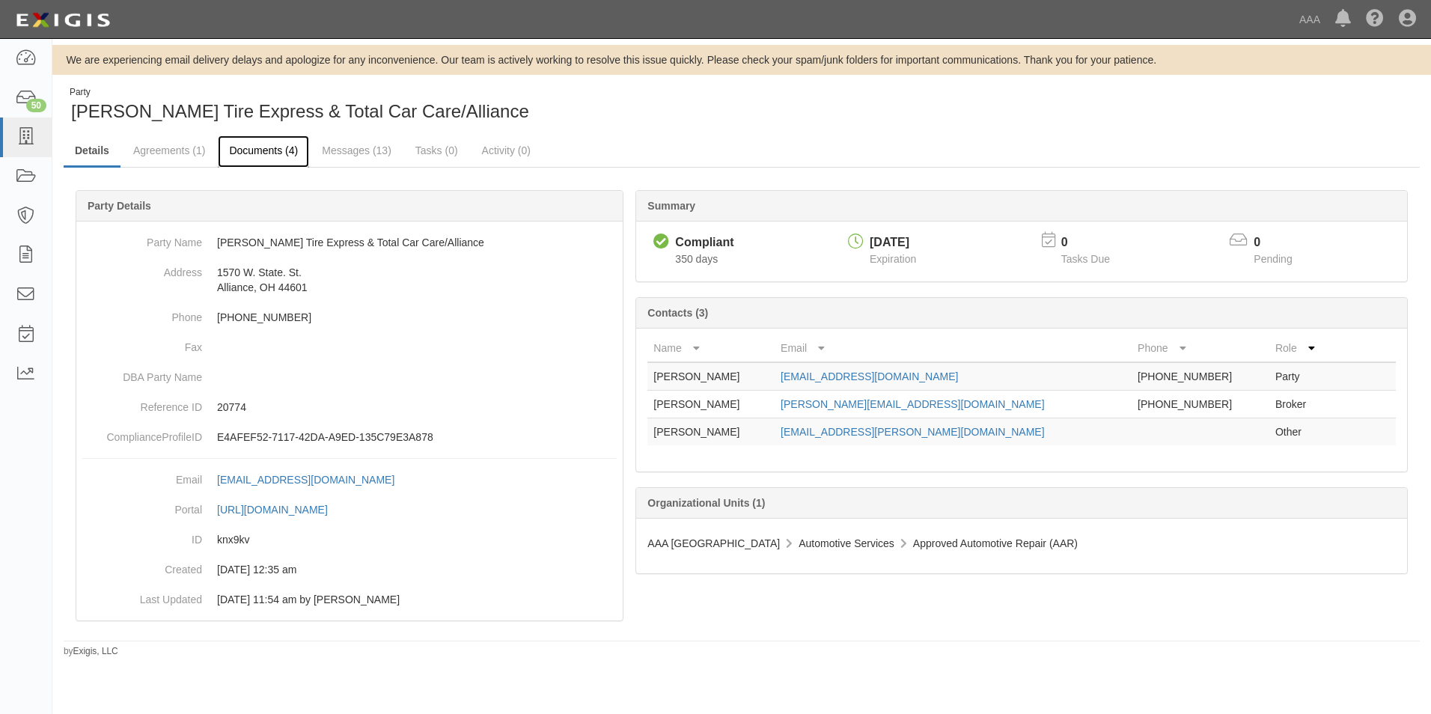
click at [263, 147] on link "Documents (4)" at bounding box center [263, 151] width 91 height 32
